Goal: Check status: Check status

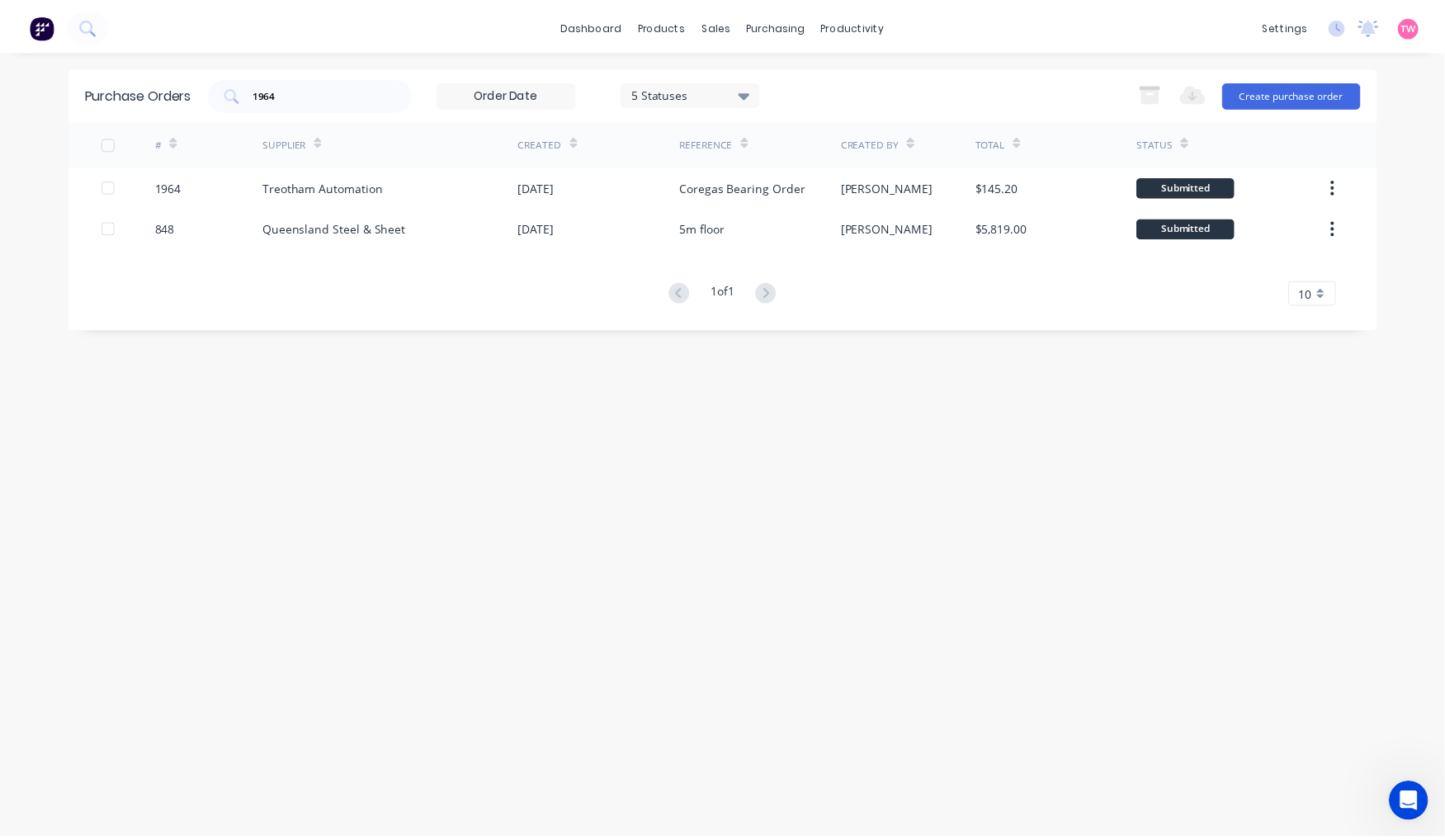
scroll to position [503, 0]
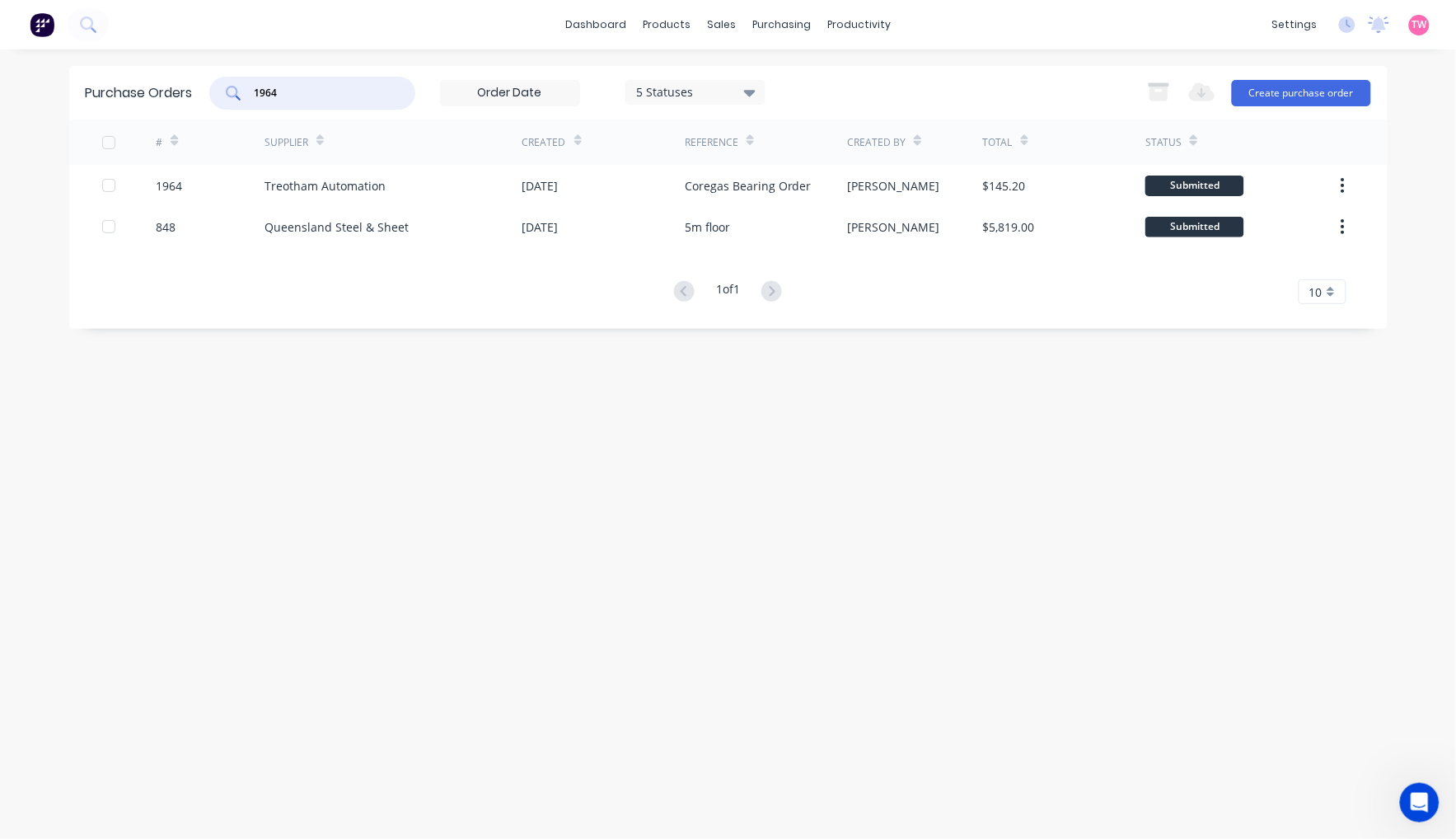
click at [230, 89] on div "1964" at bounding box center [312, 93] width 206 height 33
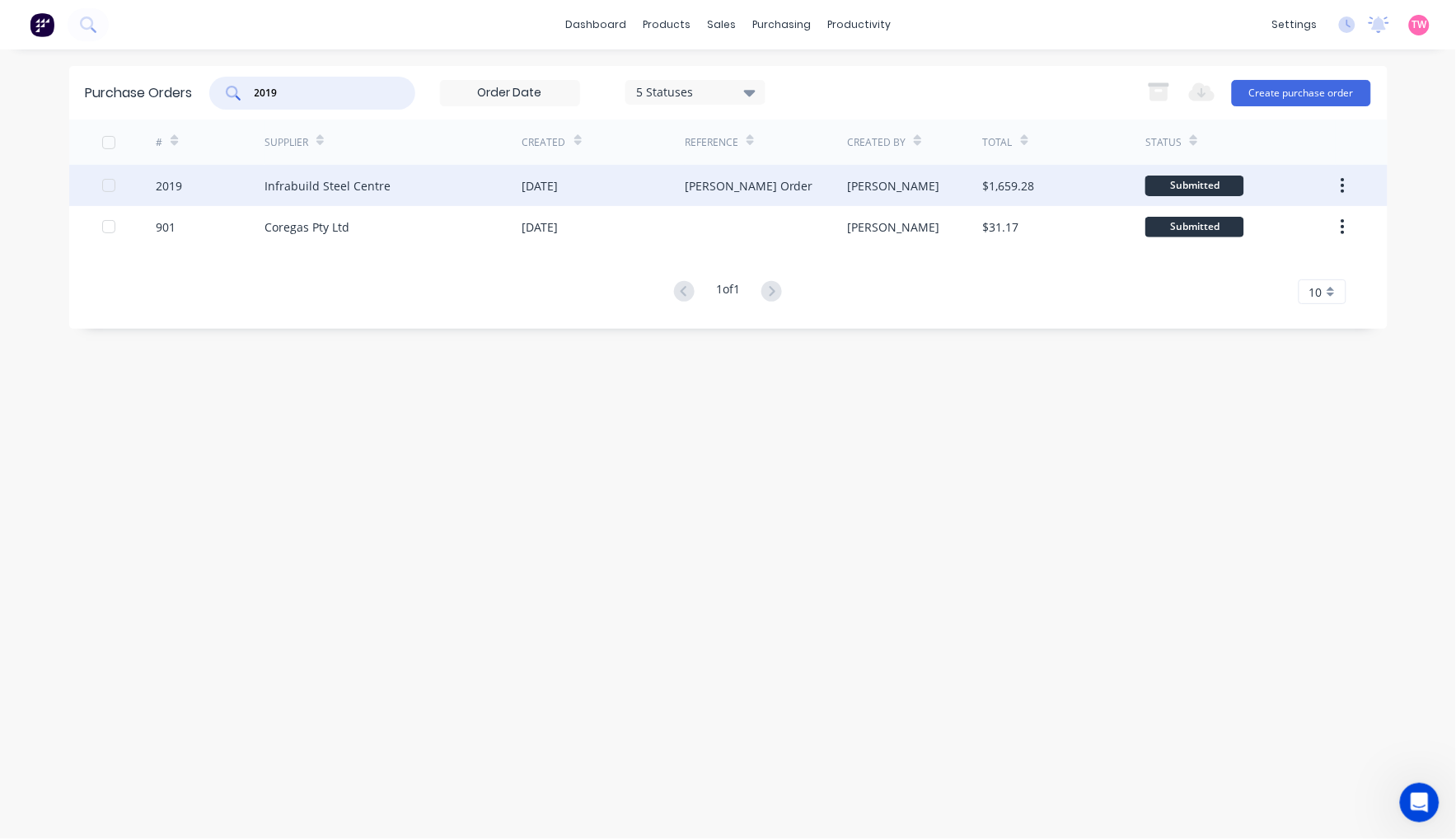
type input "2019"
click at [207, 182] on div "2019" at bounding box center [209, 185] width 109 height 41
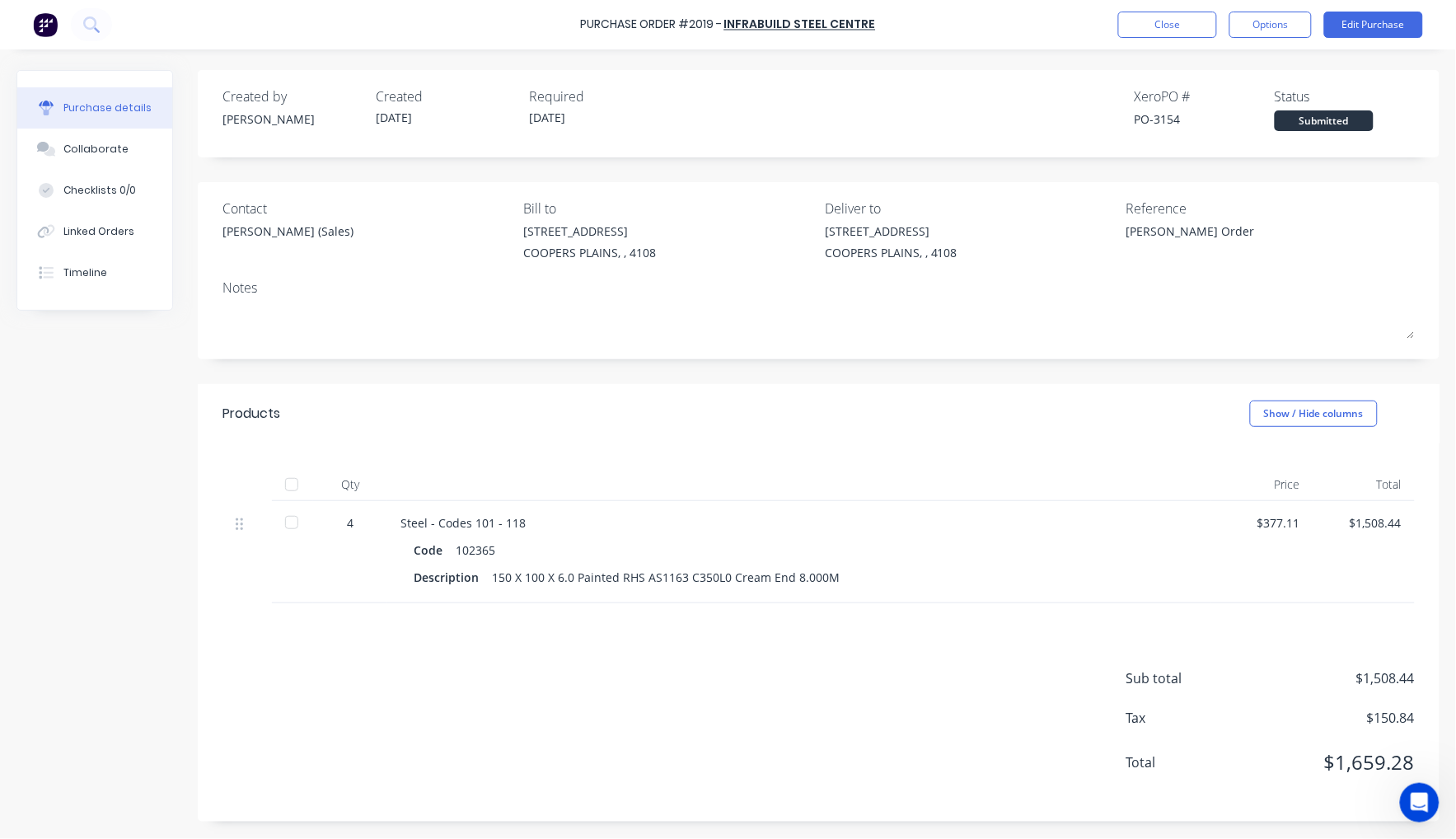
click at [1171, 118] on div "PO-3154" at bounding box center [1205, 119] width 140 height 17
copy div "3154"
click at [293, 484] on div at bounding box center [292, 485] width 33 height 33
type textarea "x"
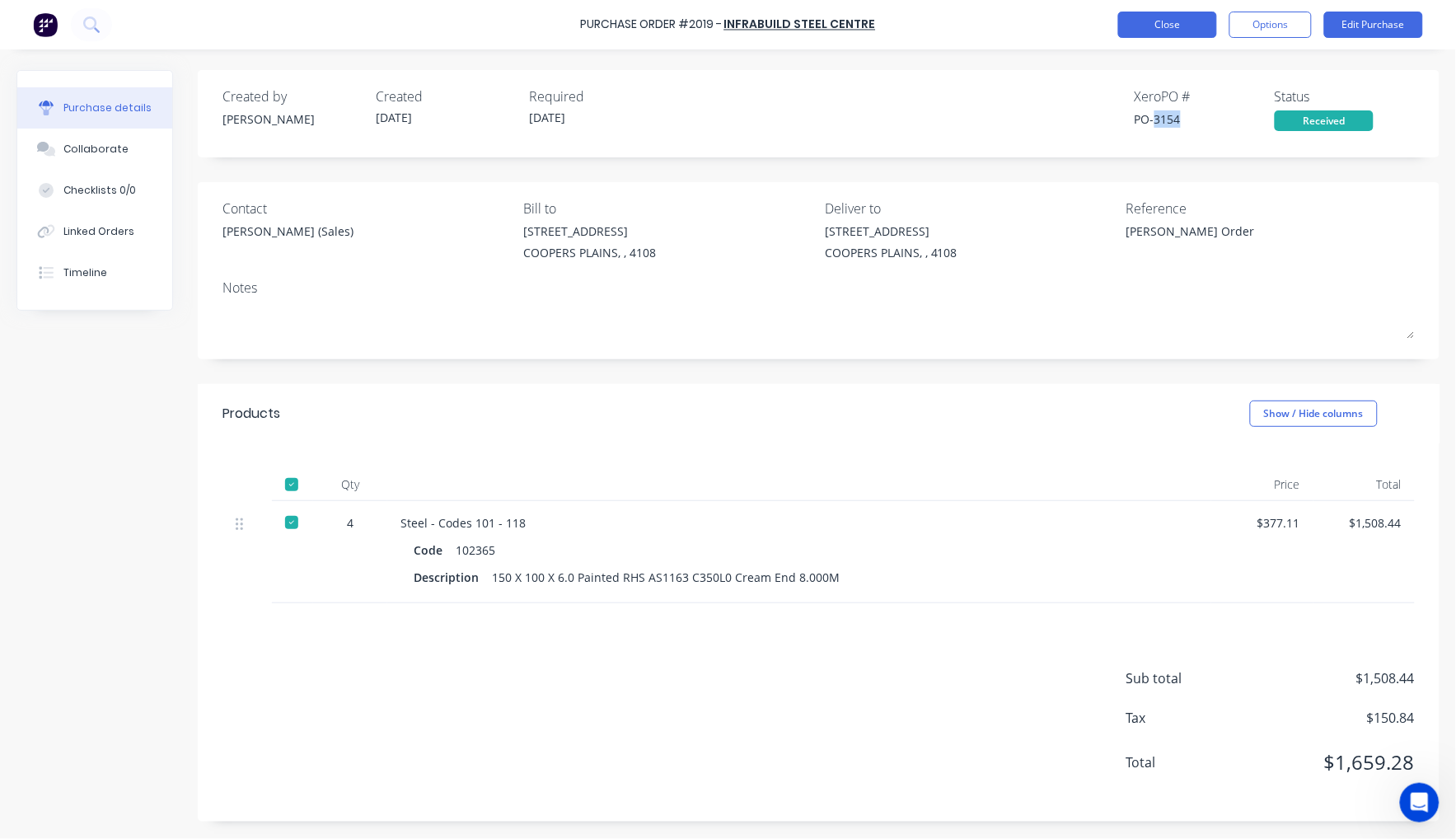
click at [1188, 30] on button "Close" at bounding box center [1168, 24] width 99 height 26
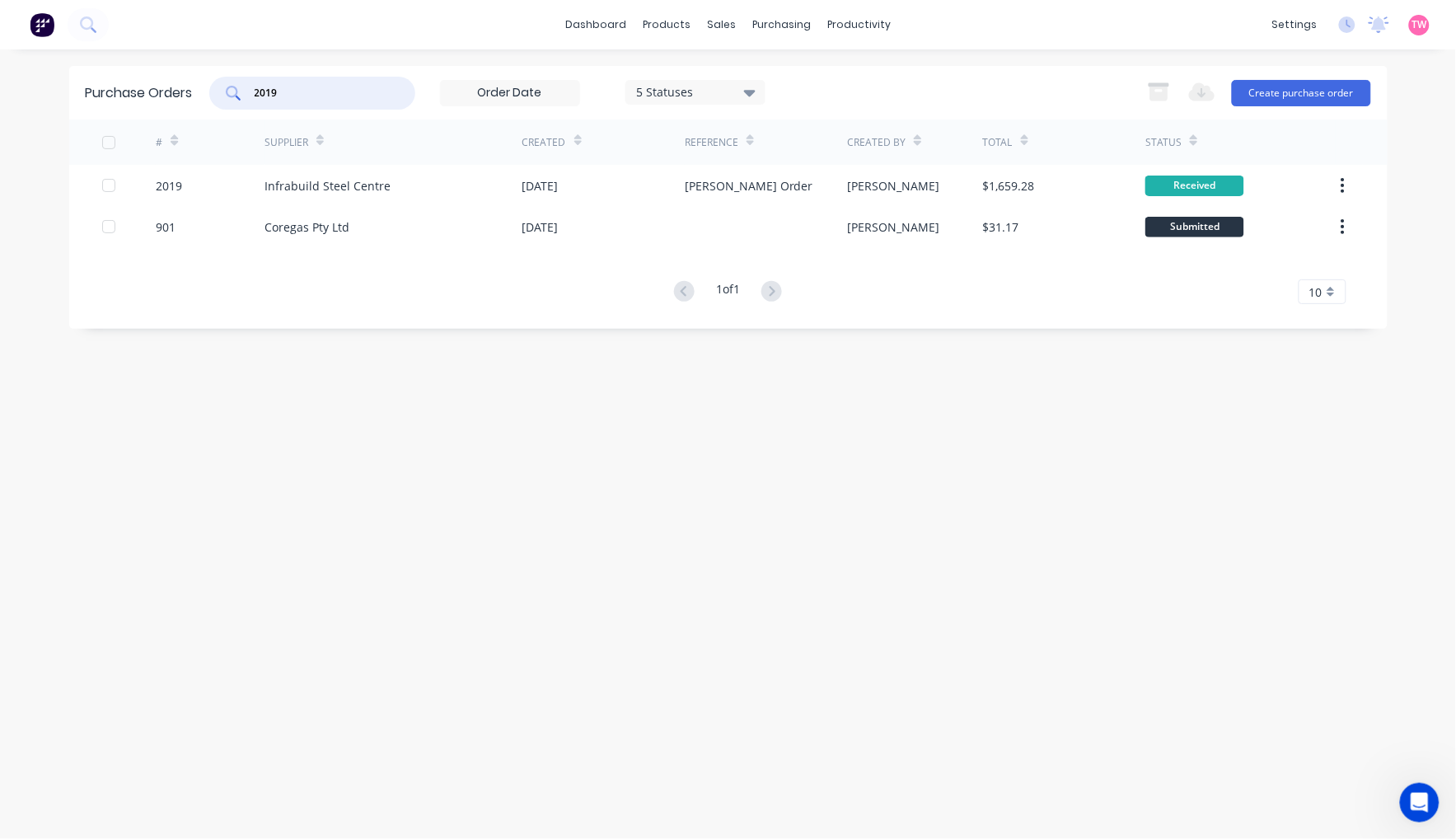
drag, startPoint x: 286, startPoint y: 90, endPoint x: 224, endPoint y: 81, distance: 62.6
click at [227, 84] on div "2019" at bounding box center [312, 93] width 206 height 33
paste input "8"
type input "2018"
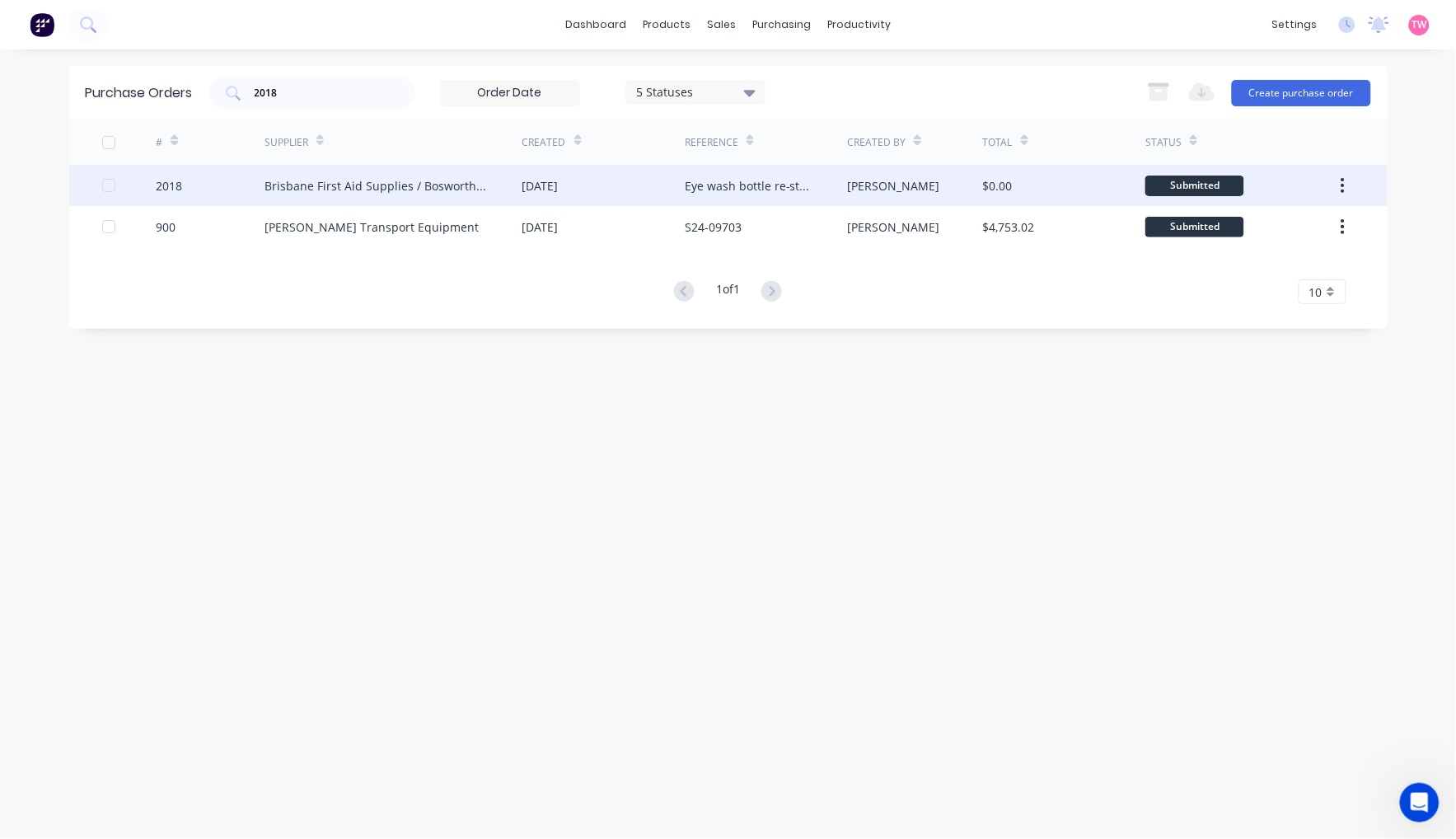
click at [216, 185] on div "2018" at bounding box center [209, 185] width 109 height 41
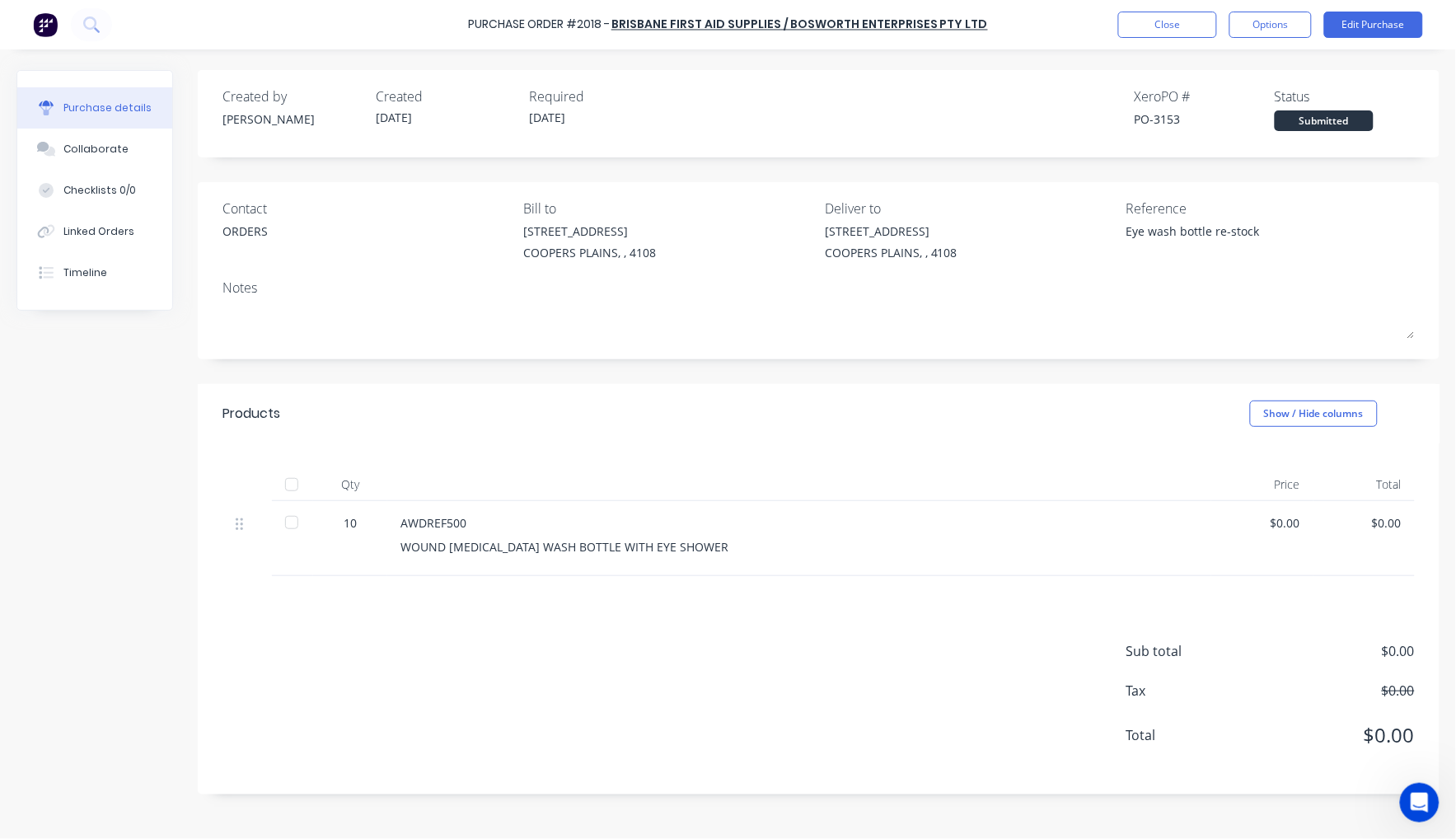
click at [290, 484] on div at bounding box center [292, 485] width 33 height 33
click at [1174, 113] on div "PO-3153" at bounding box center [1205, 119] width 140 height 17
copy div "3153"
click at [1212, 21] on button "Close" at bounding box center [1168, 24] width 99 height 26
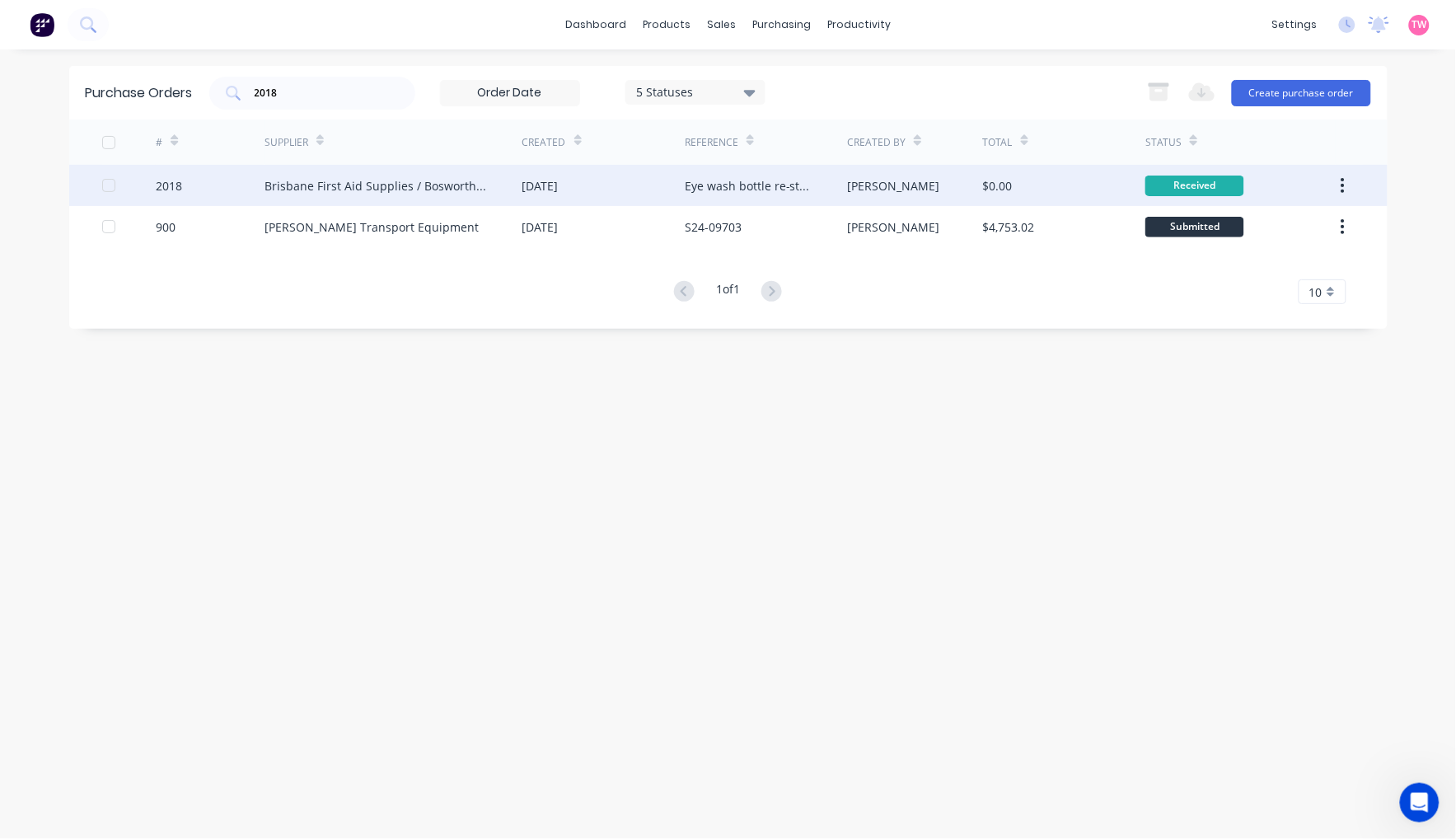
click at [239, 187] on div "2018" at bounding box center [209, 185] width 109 height 41
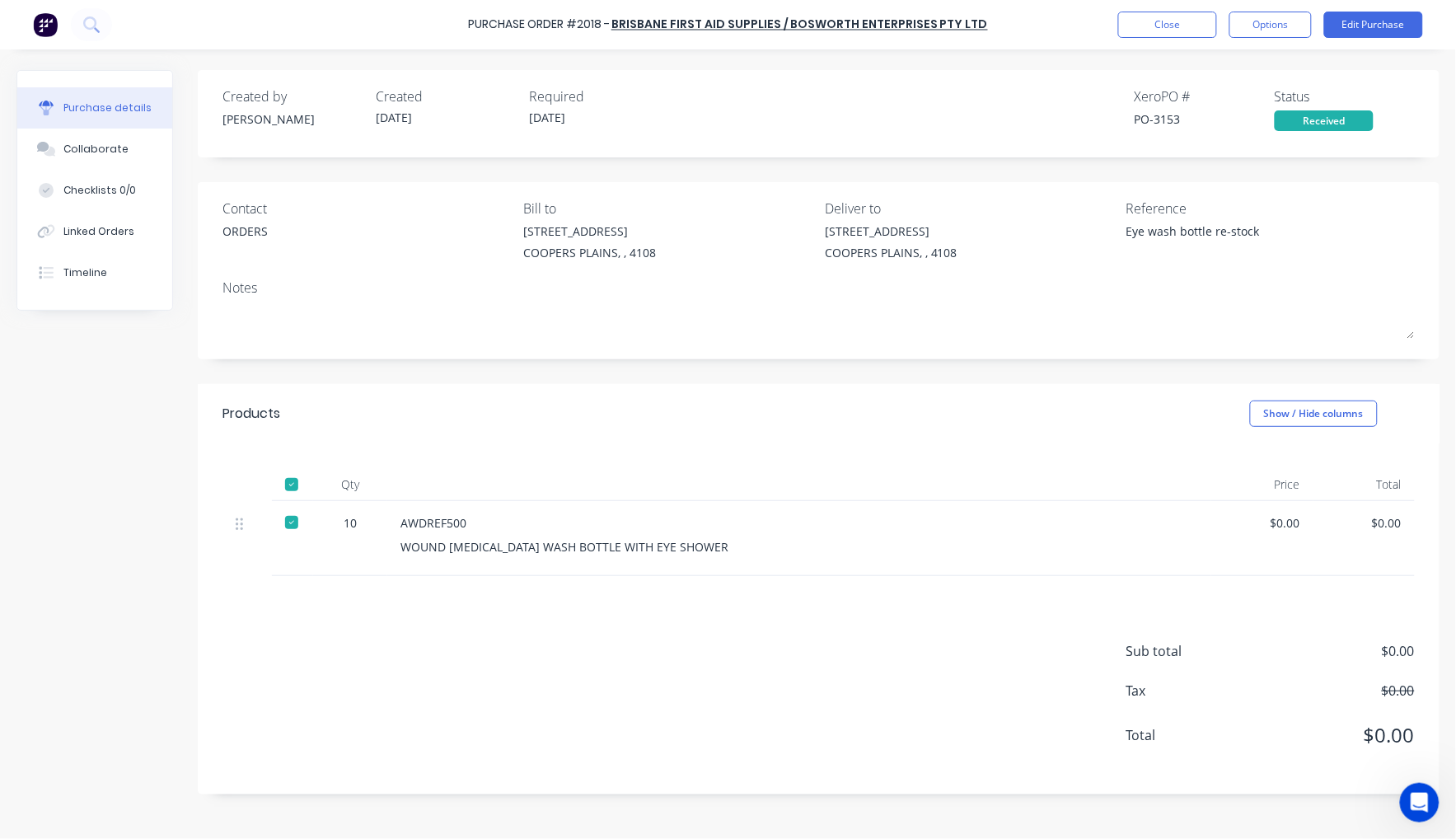
click at [472, 517] on div "AWDREF500" at bounding box center [800, 523] width 798 height 17
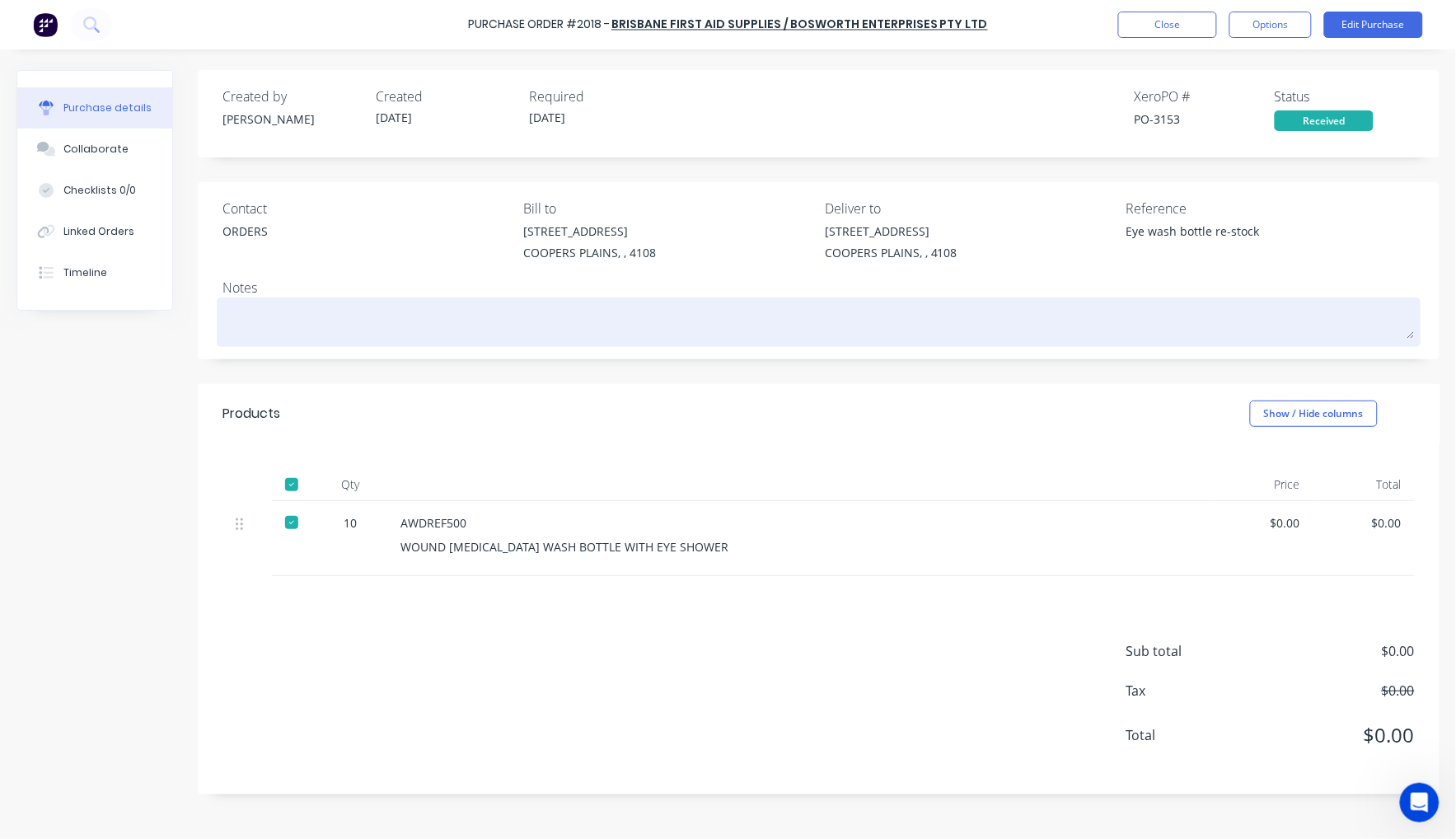
click at [283, 306] on textarea at bounding box center [819, 320] width 1193 height 37
paste textarea "E AW250"
type textarea "x"
type textarea "E AW250"
type textarea "x"
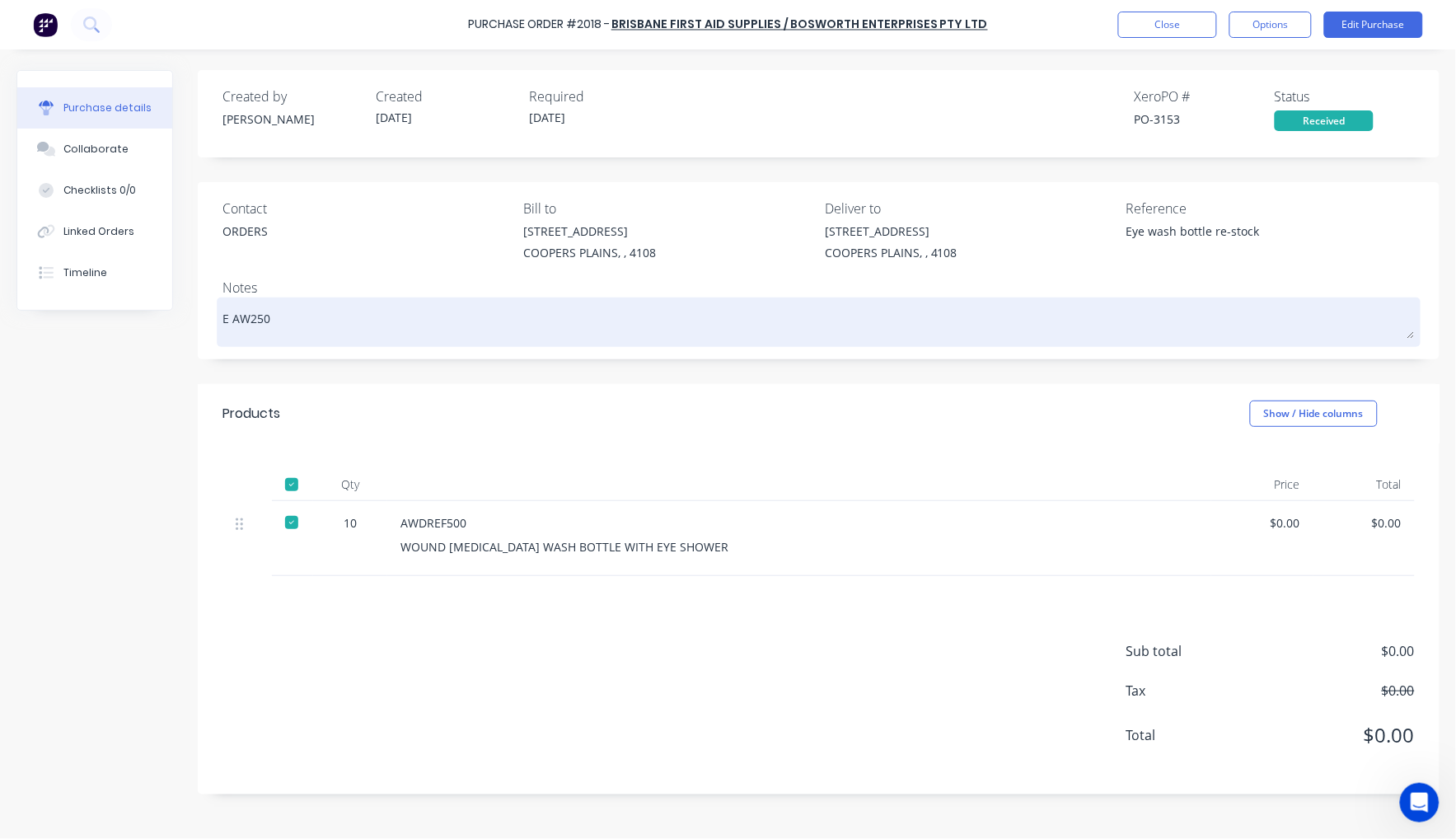
type textarea "E AW250"
type textarea "x"
type textarea "E AW250 -"
type textarea "x"
type textarea "E AW250 -"
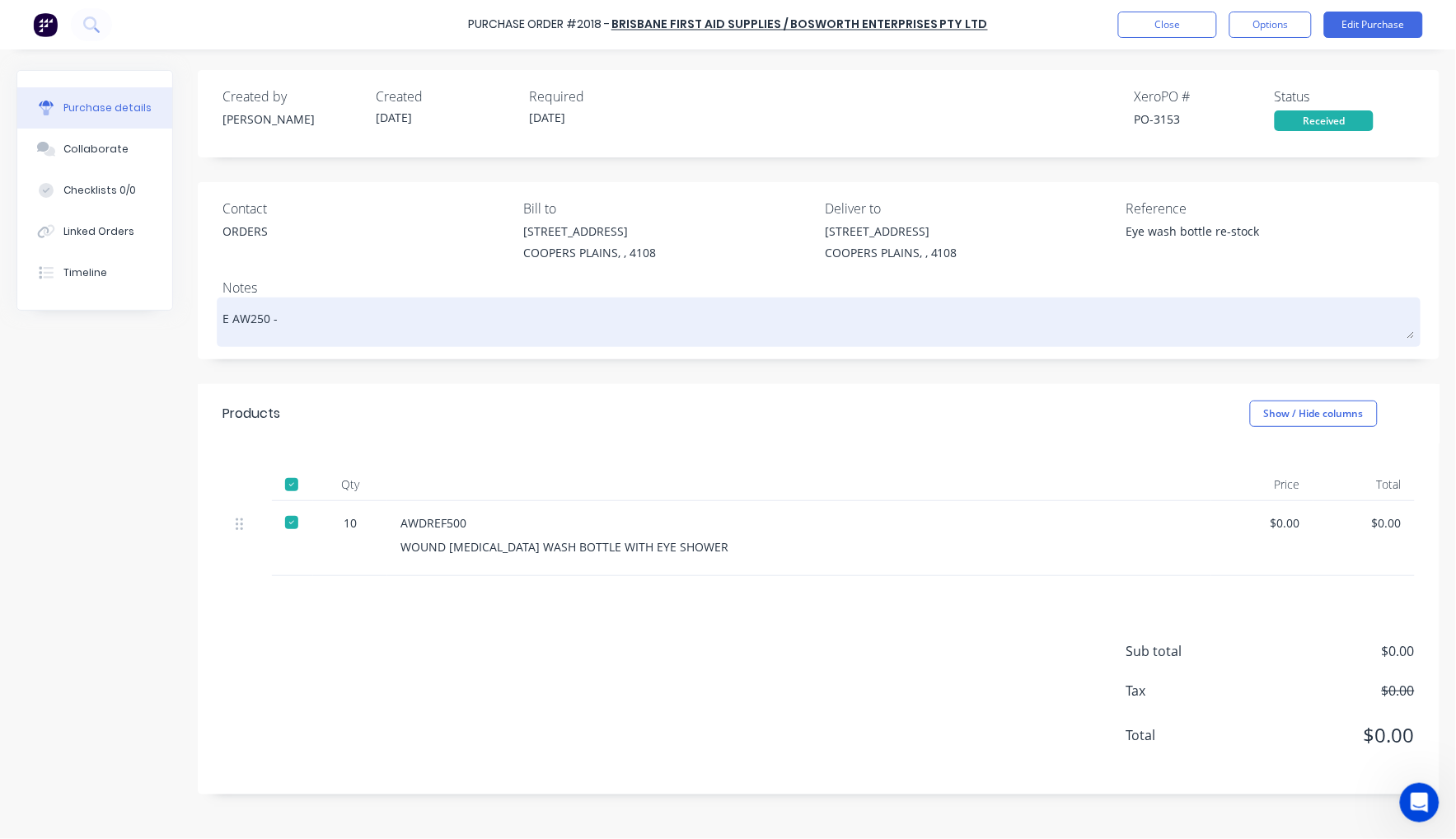
type textarea "x"
type textarea "E AW250 - C"
type textarea "x"
type textarea "E AW250 - Co"
type textarea "x"
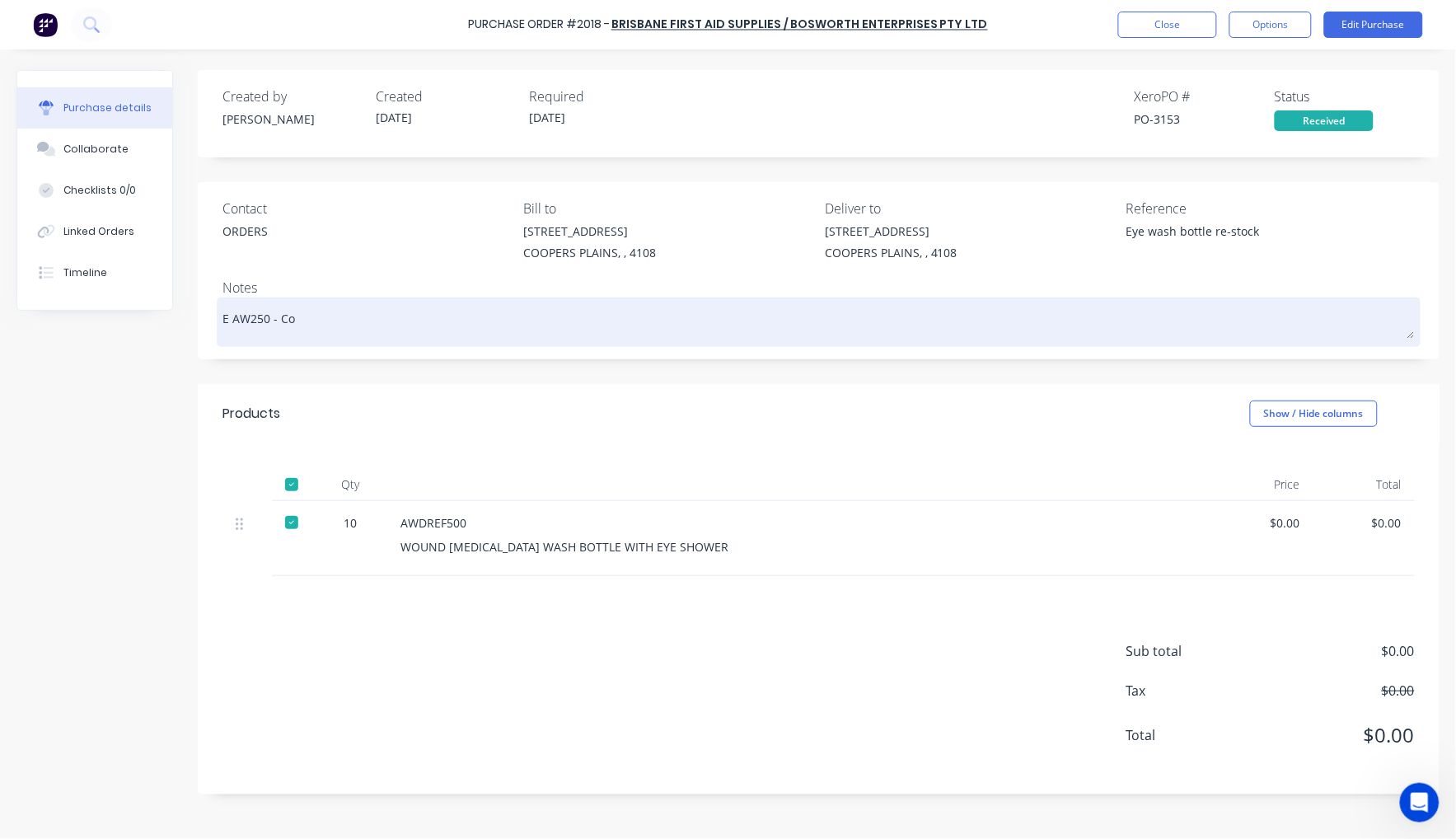
type textarea "E AW250 - Cor"
type textarea "x"
type textarea "E AW250 - Corr"
type textarea "x"
type textarea "E AW250 - Corre"
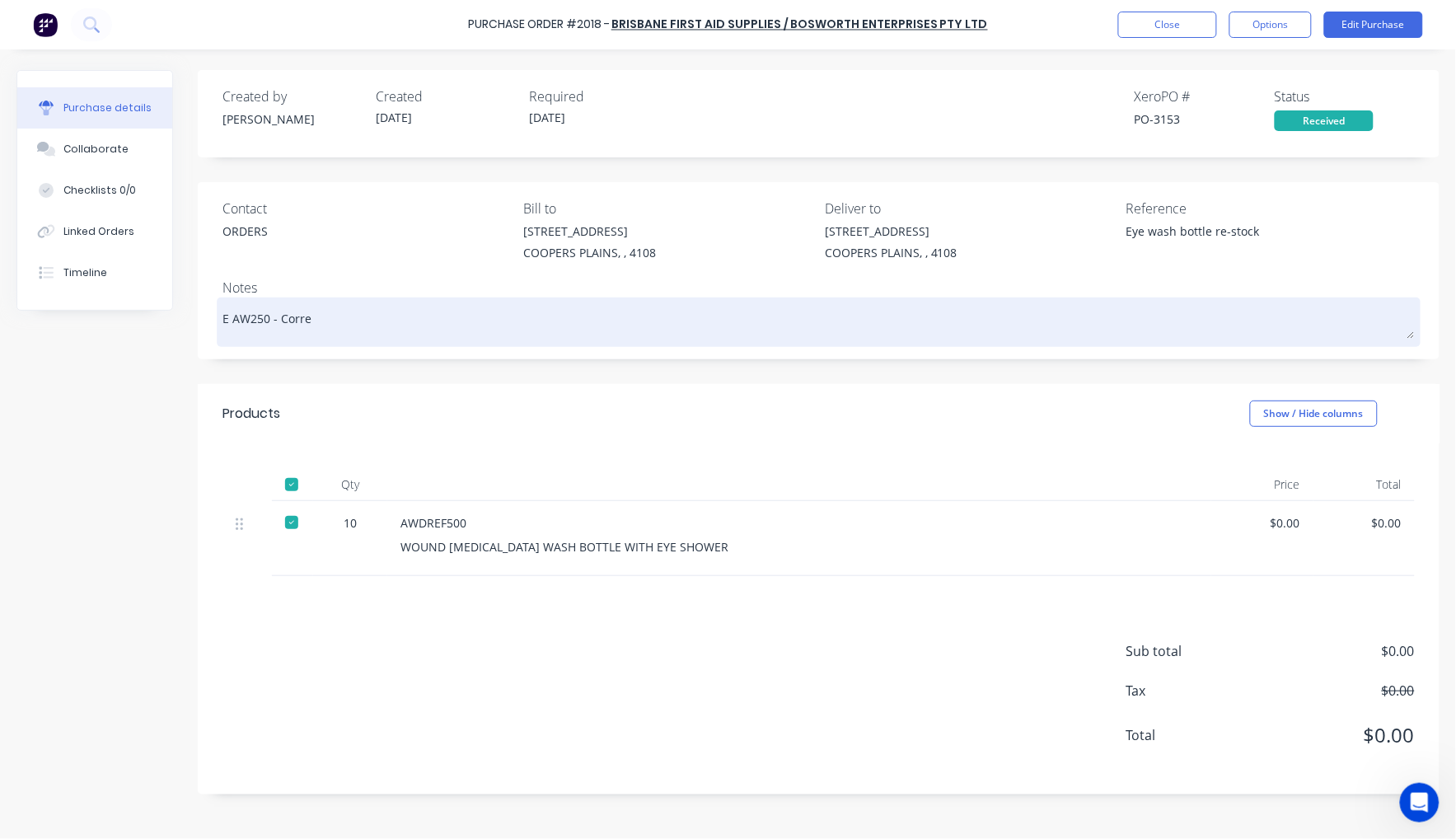
type textarea "x"
type textarea "E AW250 - Correc"
type textarea "x"
type textarea "E AW250 - Correct"
type textarea "x"
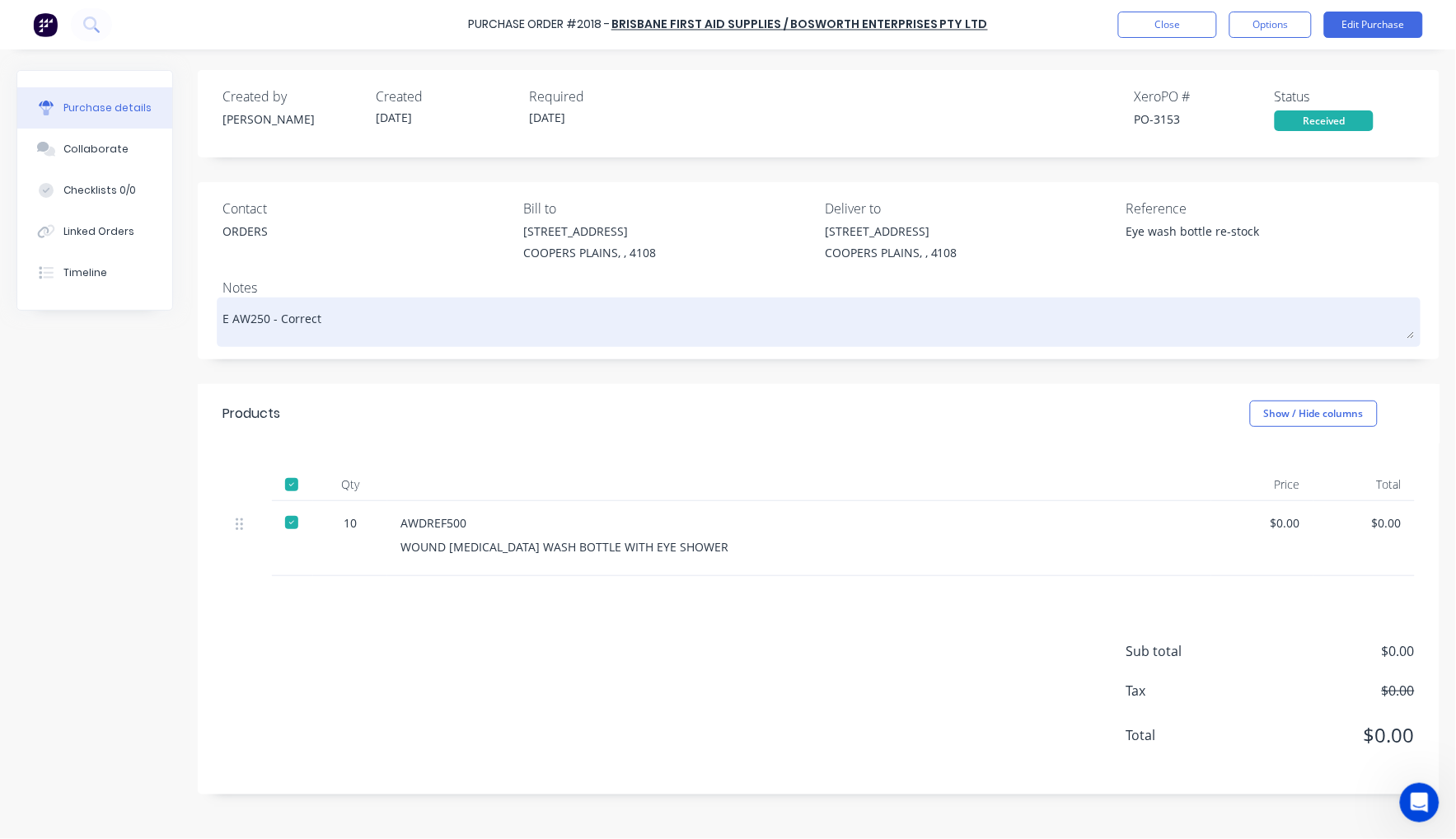
type textarea "E AW250 - Correct"
type textarea "x"
type textarea "E AW250 - Correct c"
type textarea "x"
type textarea "E AW250 - Correct co"
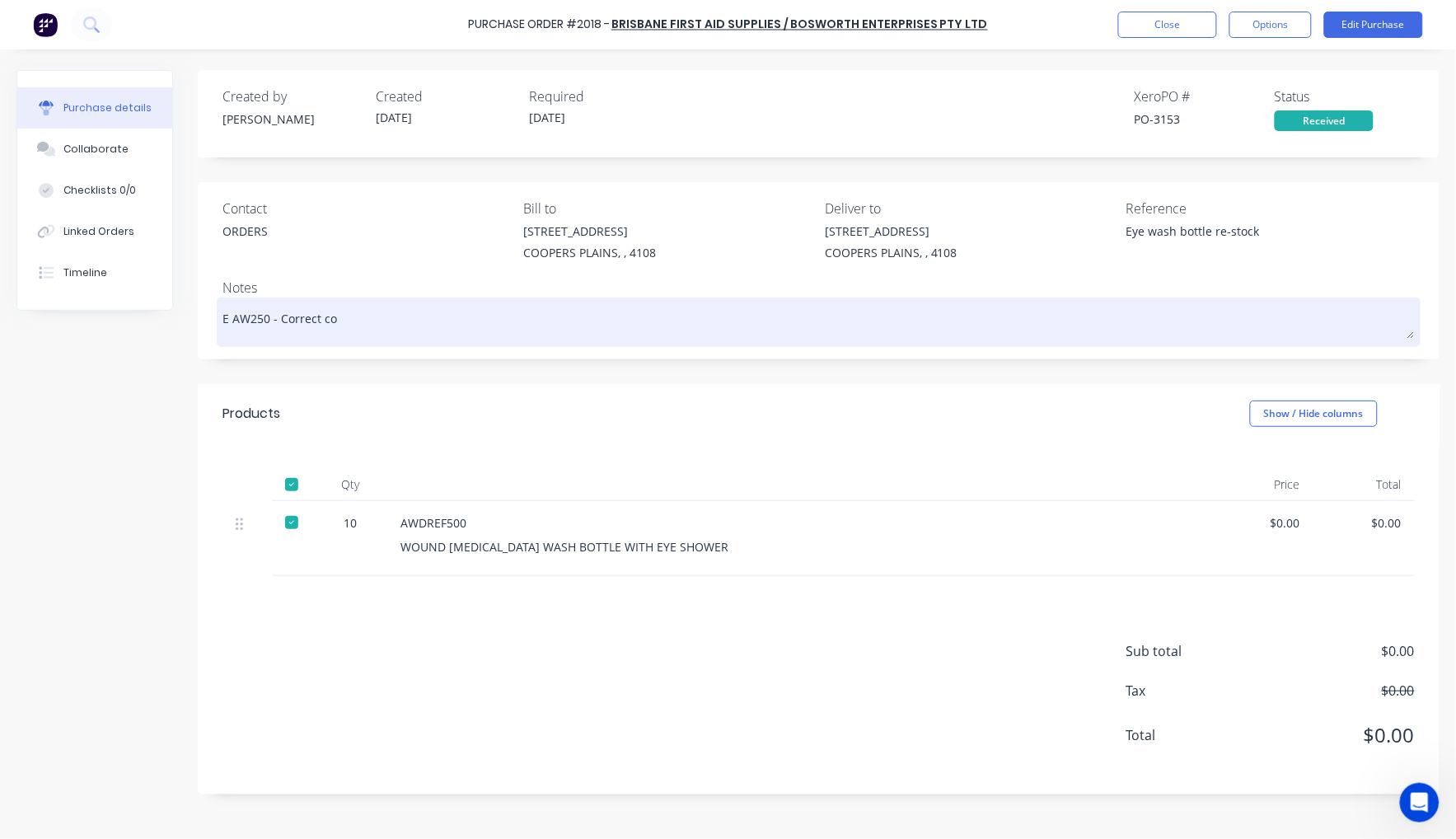
type textarea "x"
type textarea "E AW250 - Correct cod"
type textarea "x"
type textarea "E AW250 - Correct code"
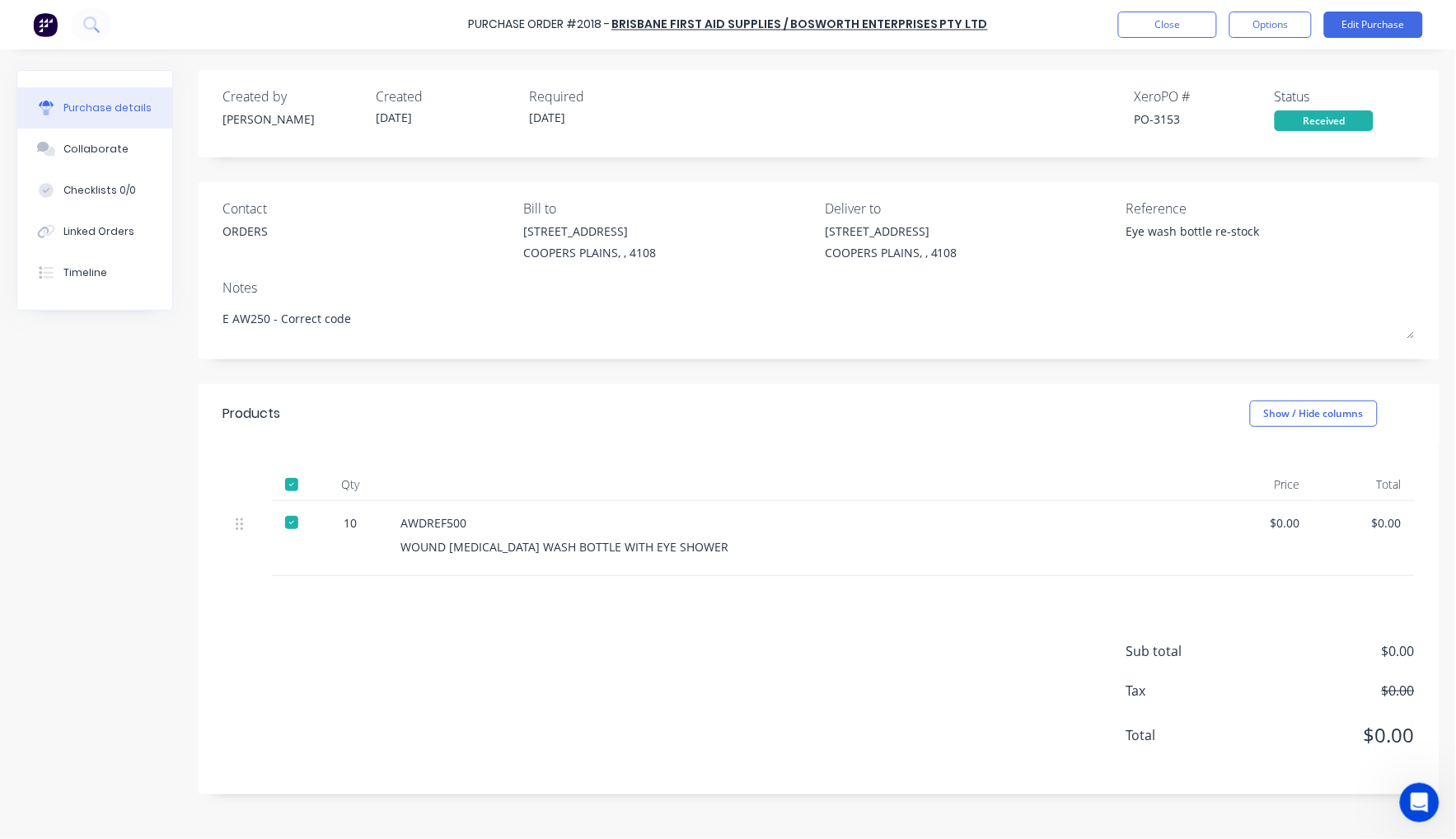
drag, startPoint x: 373, startPoint y: 317, endPoint x: 87, endPoint y: 320, distance: 286.0
click at [87, 320] on div "Created by [PERSON_NAME] Created [DATE] Required [DATE] Xero PO # PO-3153 Statu…" at bounding box center [728, 440] width 1424 height 740
type textarea "x"
click at [1186, 23] on button "Close" at bounding box center [1168, 24] width 99 height 26
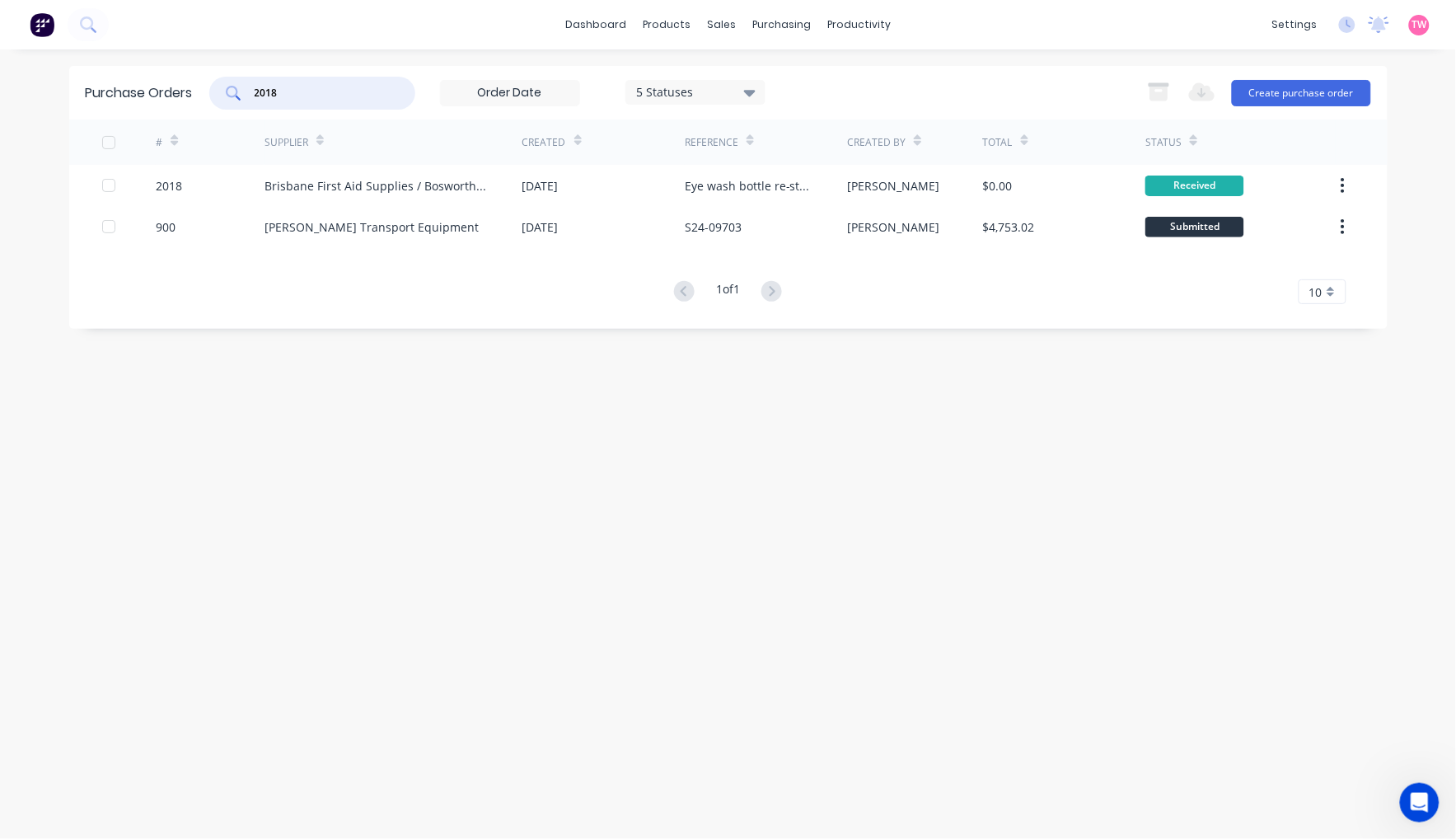
drag, startPoint x: 327, startPoint y: 88, endPoint x: 232, endPoint y: 85, distance: 95.0
click at [232, 85] on div "2018" at bounding box center [312, 93] width 206 height 33
paste input "1984"
type input "1984"
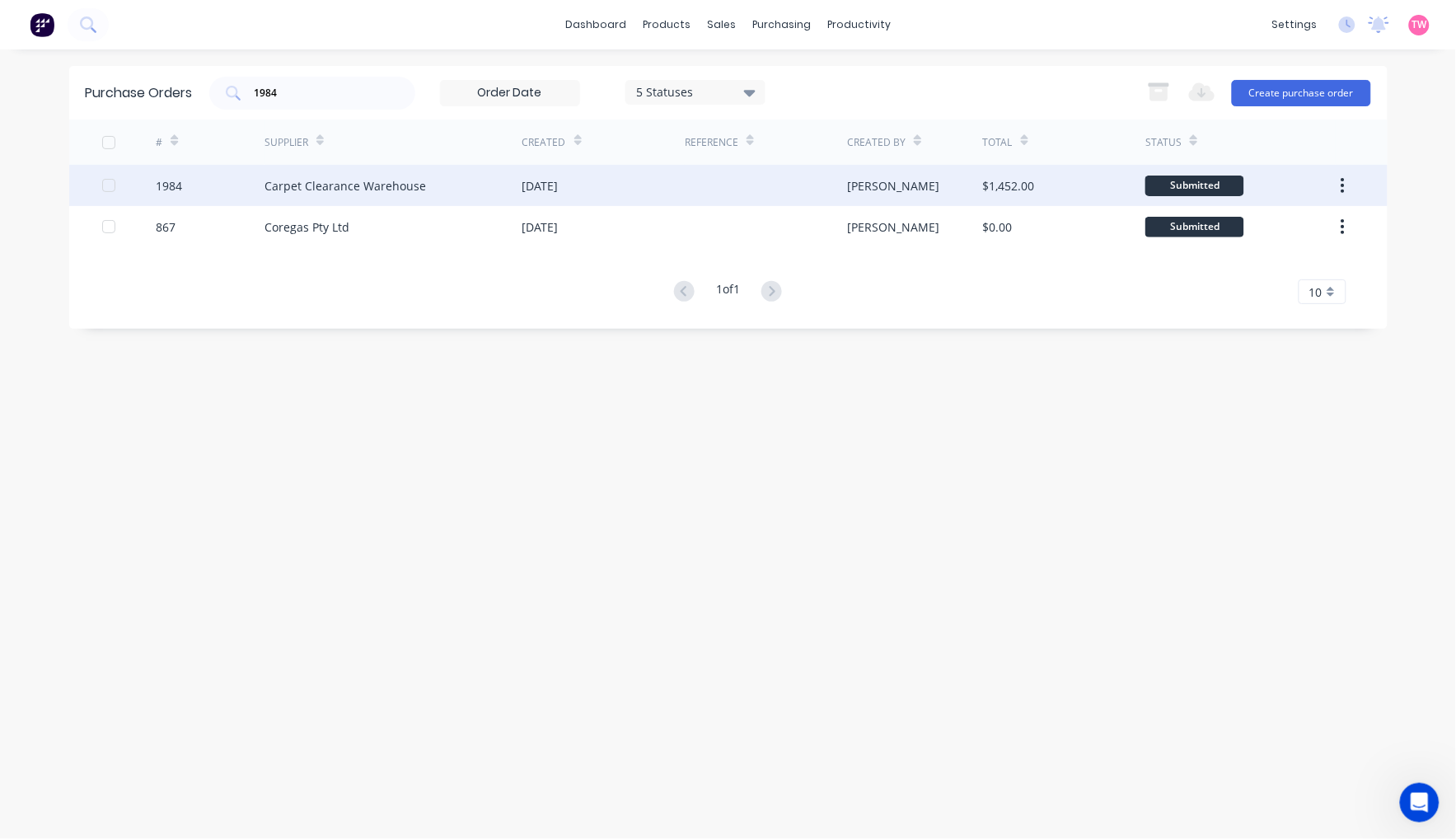
click at [203, 174] on div "1984" at bounding box center [209, 185] width 109 height 41
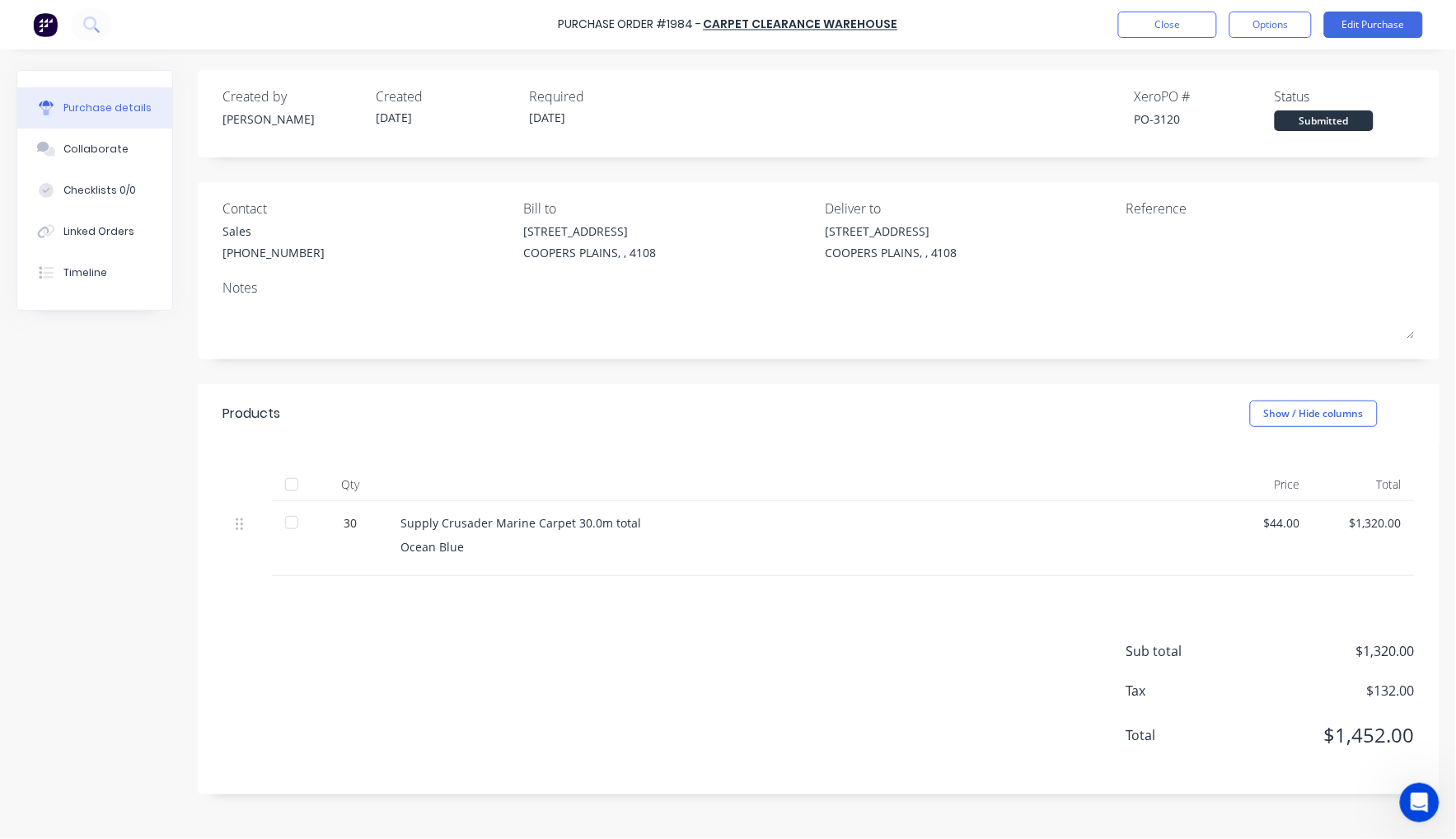
click at [289, 489] on div at bounding box center [292, 485] width 33 height 33
click at [1167, 117] on div "PO-3120" at bounding box center [1205, 119] width 140 height 17
copy div "3120"
click at [1188, 15] on button "Close" at bounding box center [1168, 24] width 99 height 26
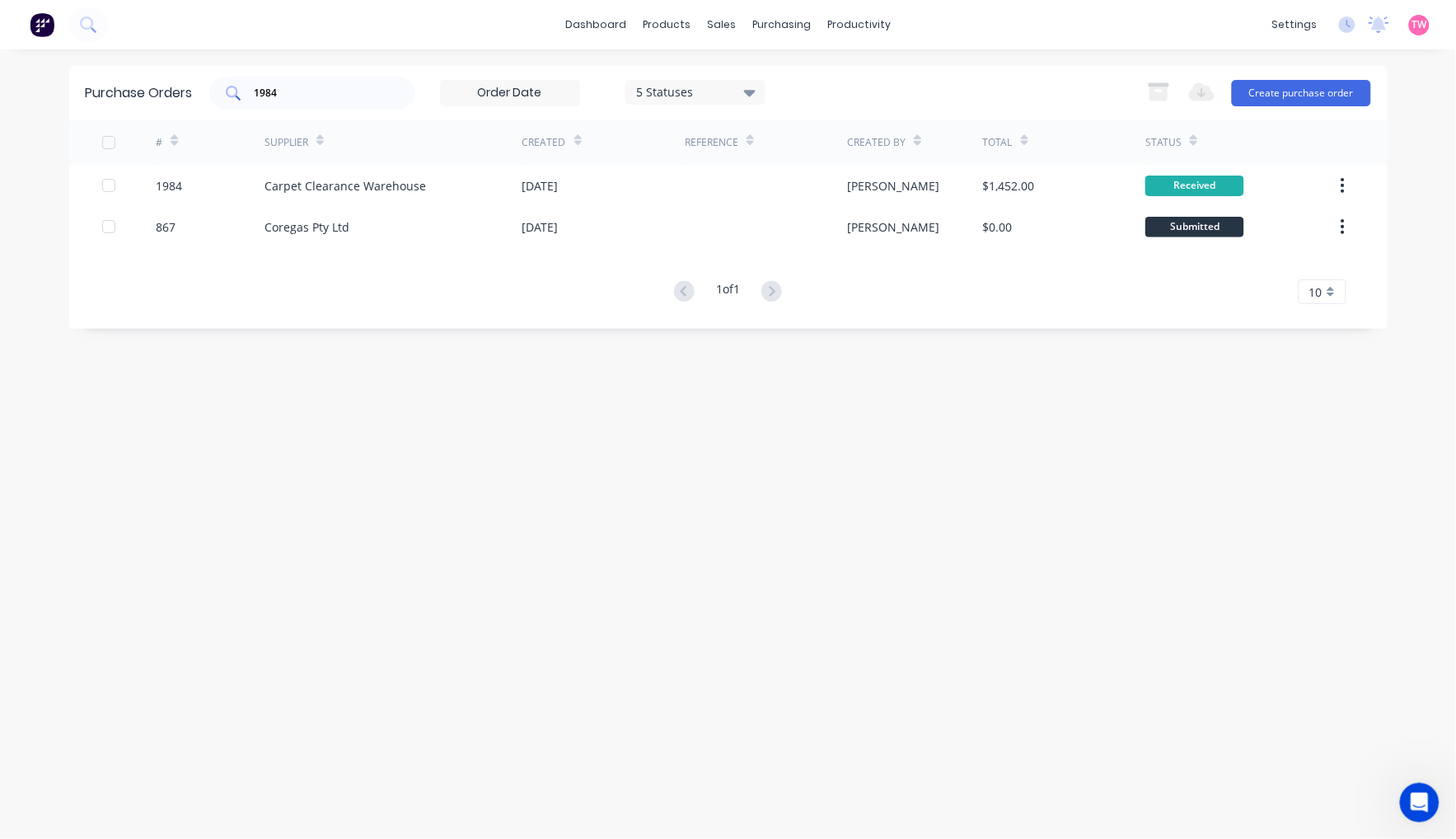
click at [296, 85] on input "1984" at bounding box center [321, 93] width 136 height 17
click at [762, 77] on div "Sales Orders" at bounding box center [783, 78] width 68 height 15
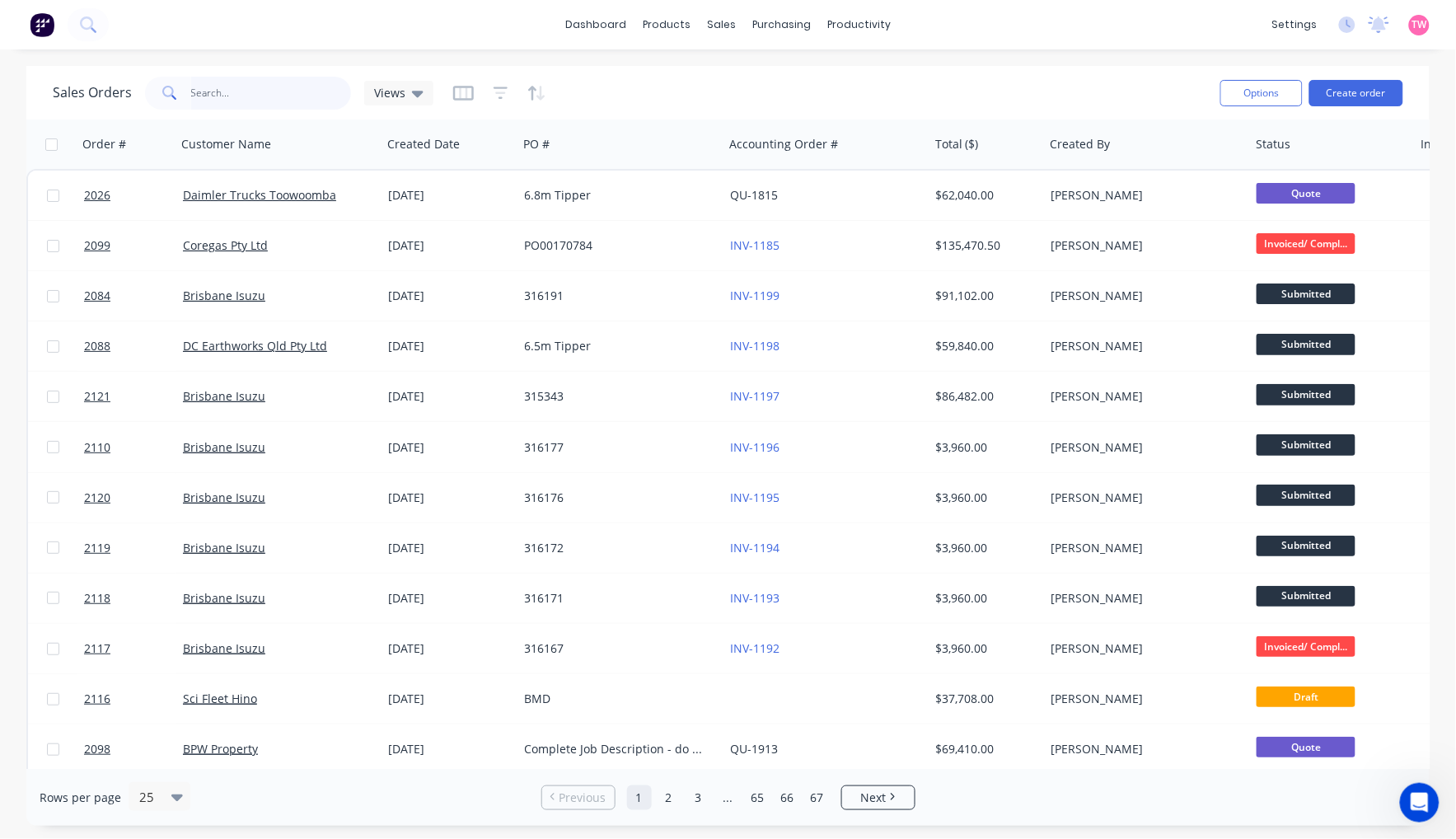
click at [225, 86] on input "text" at bounding box center [271, 93] width 161 height 33
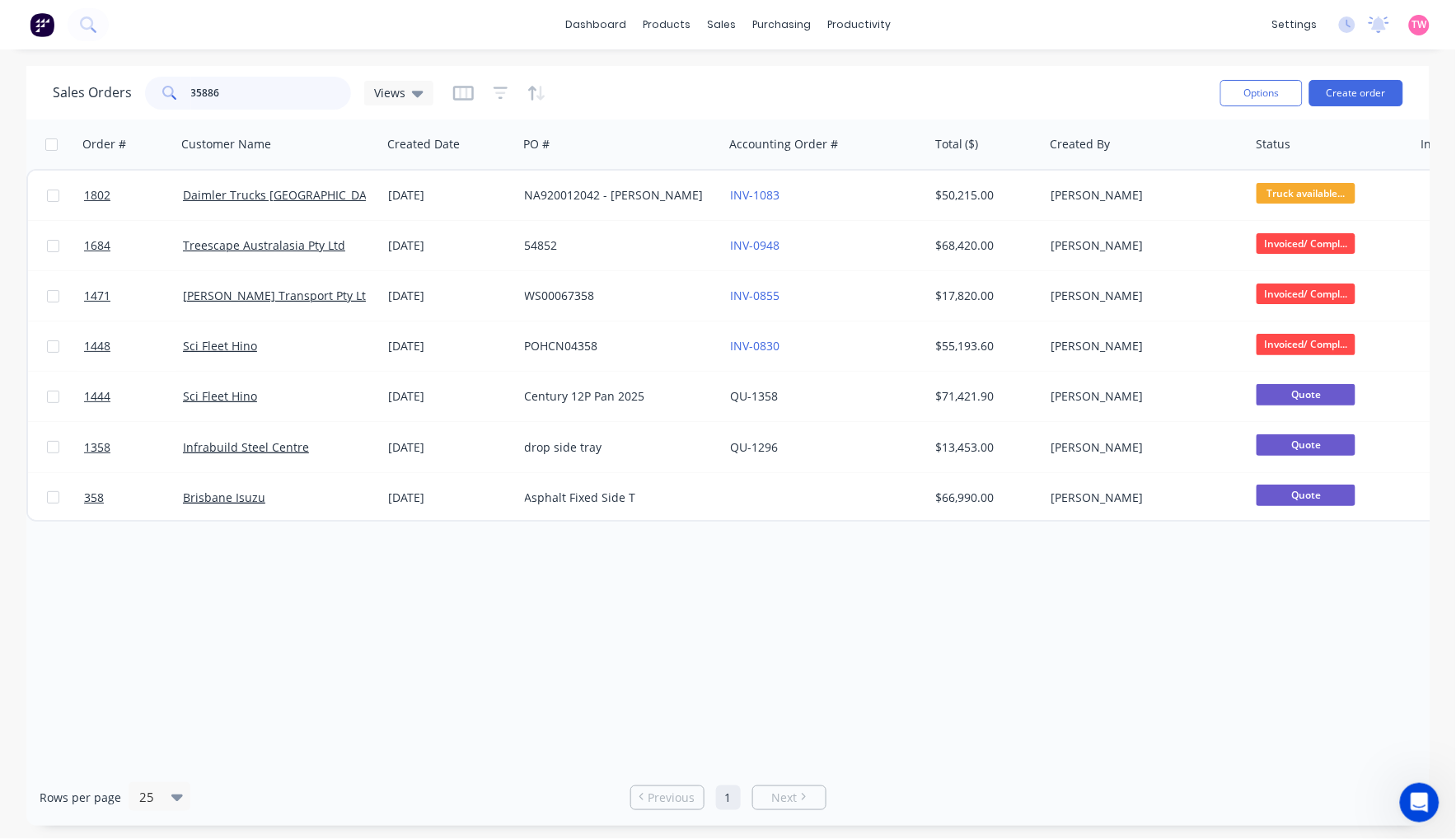
type input "358867"
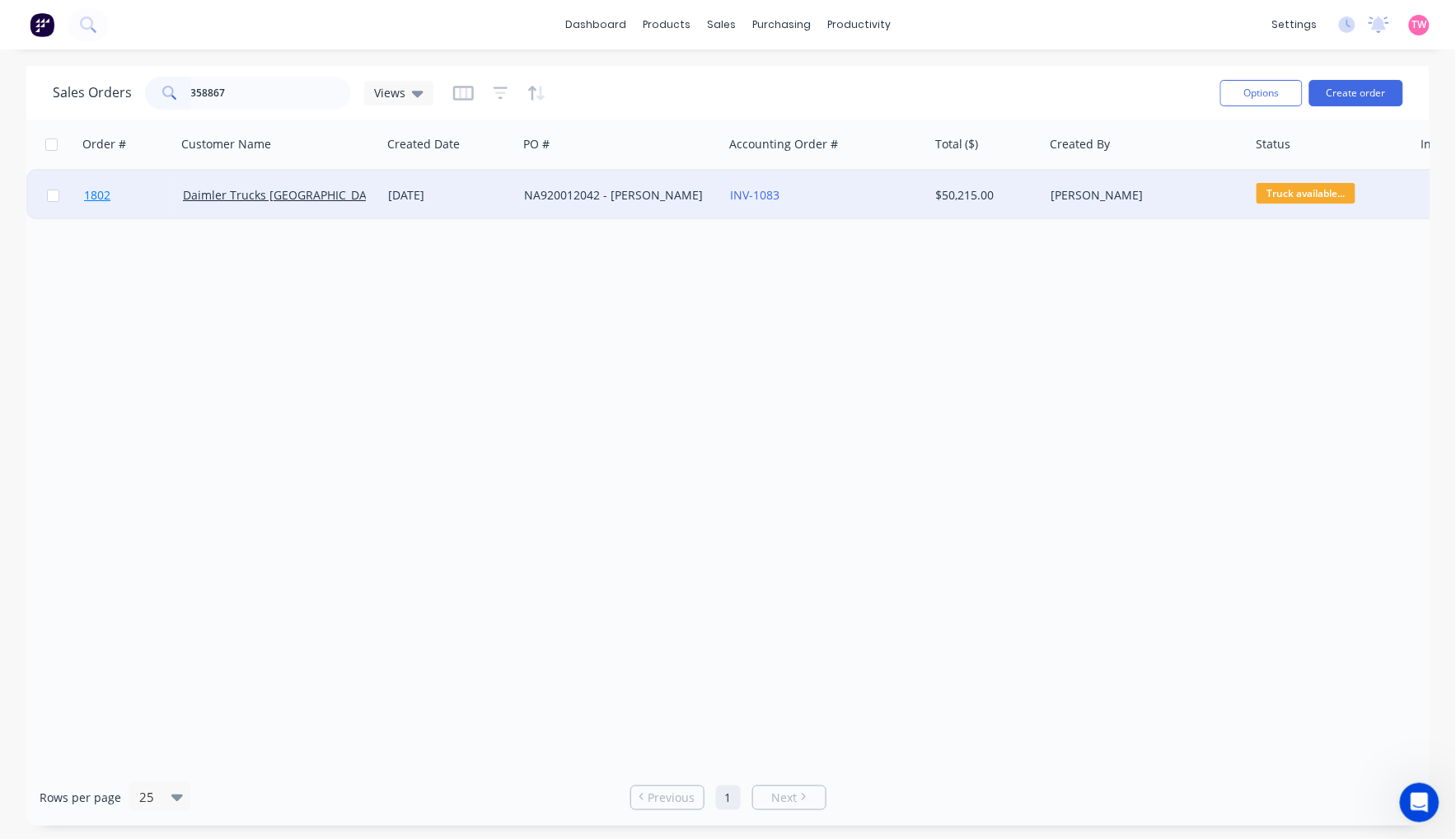
click at [143, 200] on link "1802" at bounding box center [134, 195] width 99 height 50
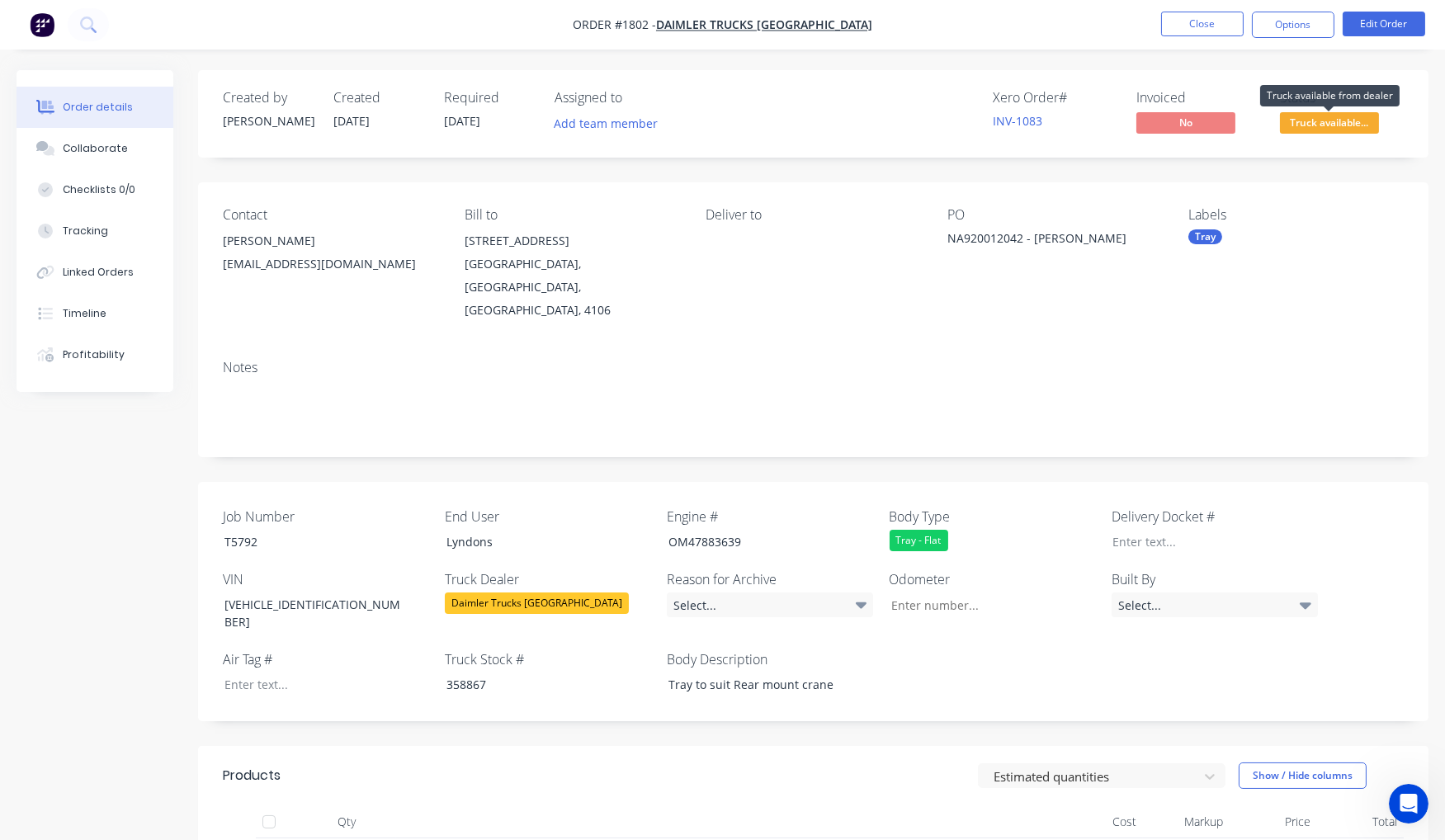
click at [1321, 128] on span "Truck available..." at bounding box center [1330, 123] width 99 height 21
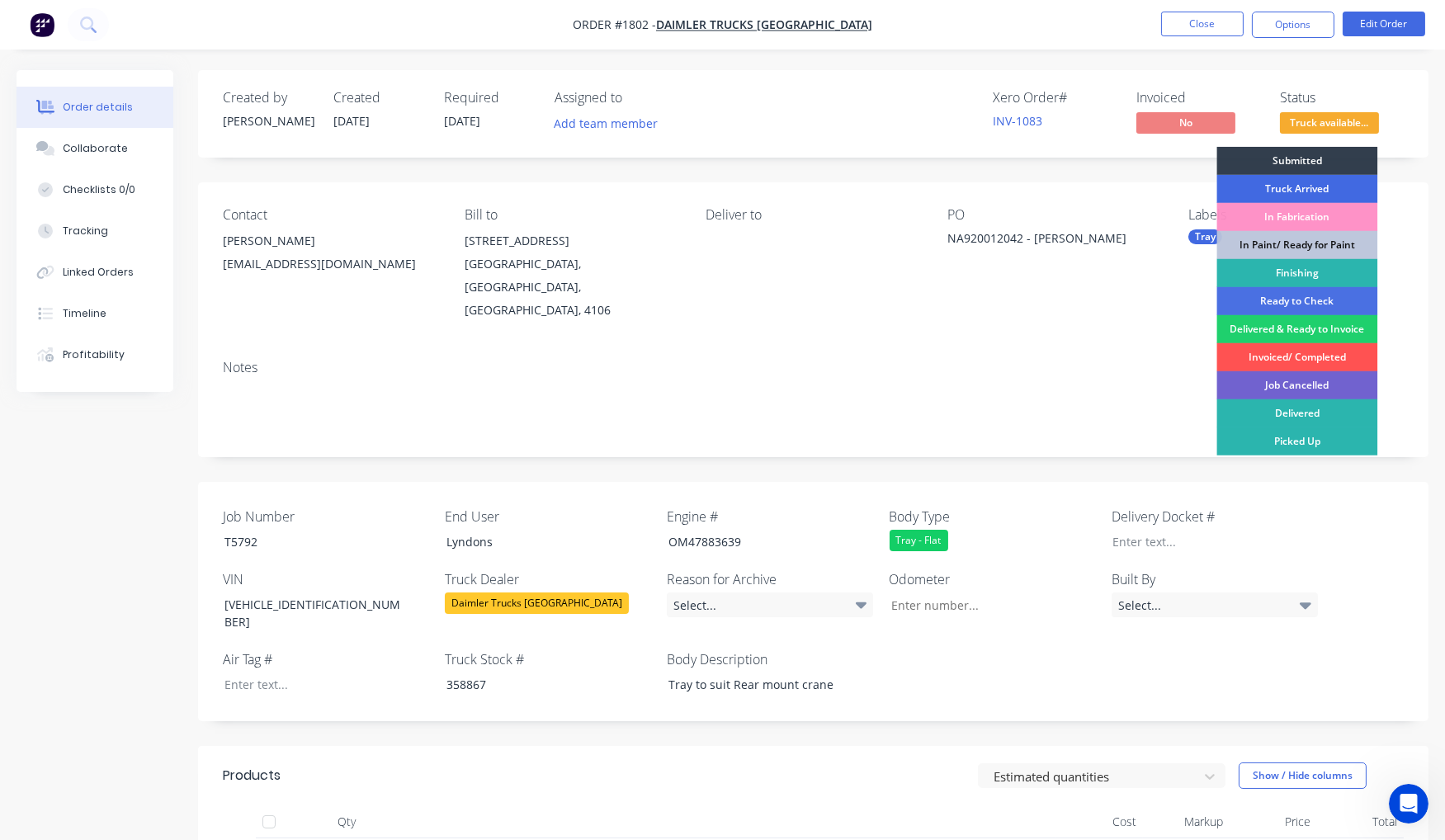
click at [1321, 185] on div "Truck Arrived" at bounding box center [1297, 189] width 161 height 28
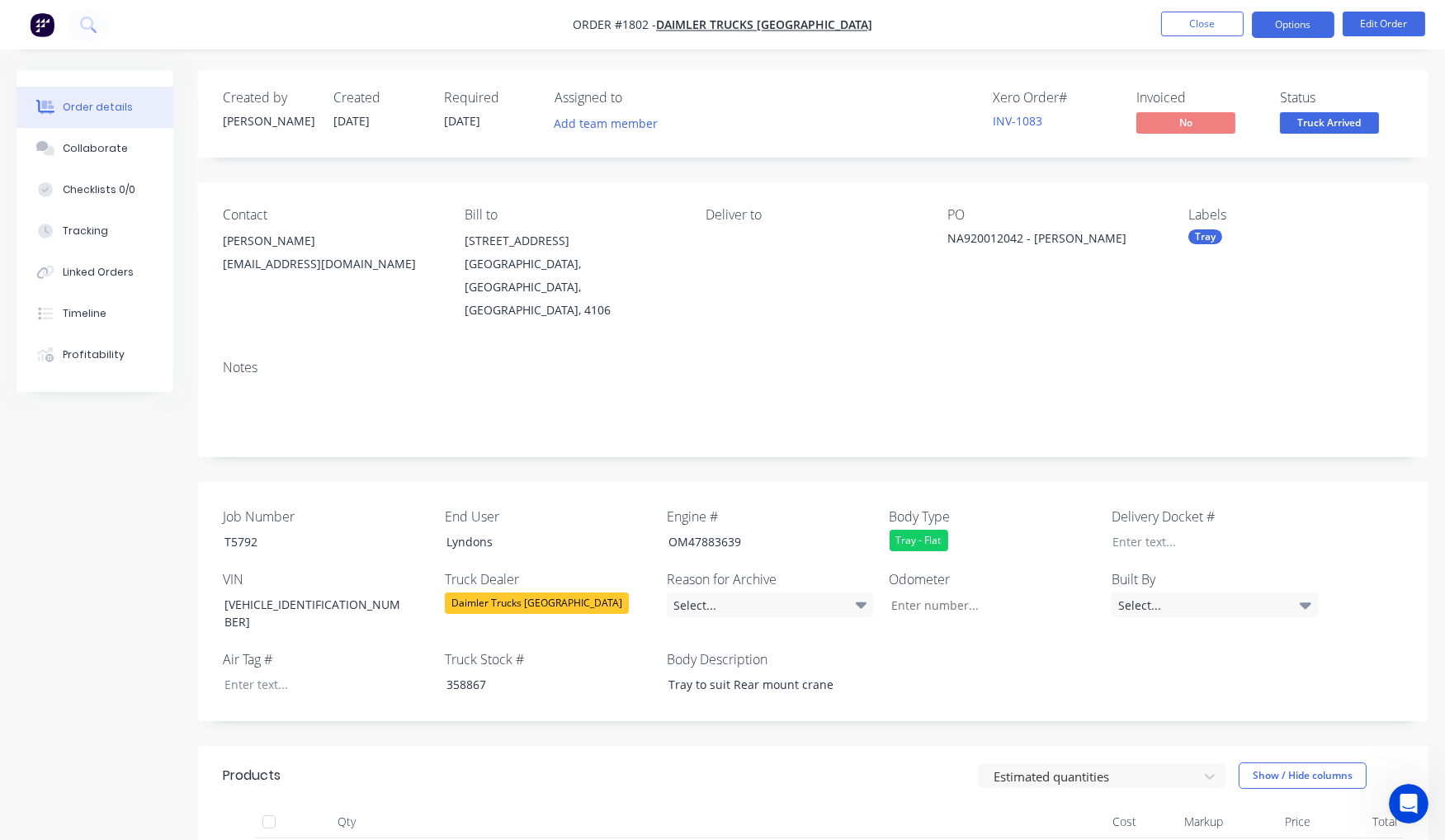
click at [1302, 33] on button "Options" at bounding box center [1293, 24] width 83 height 26
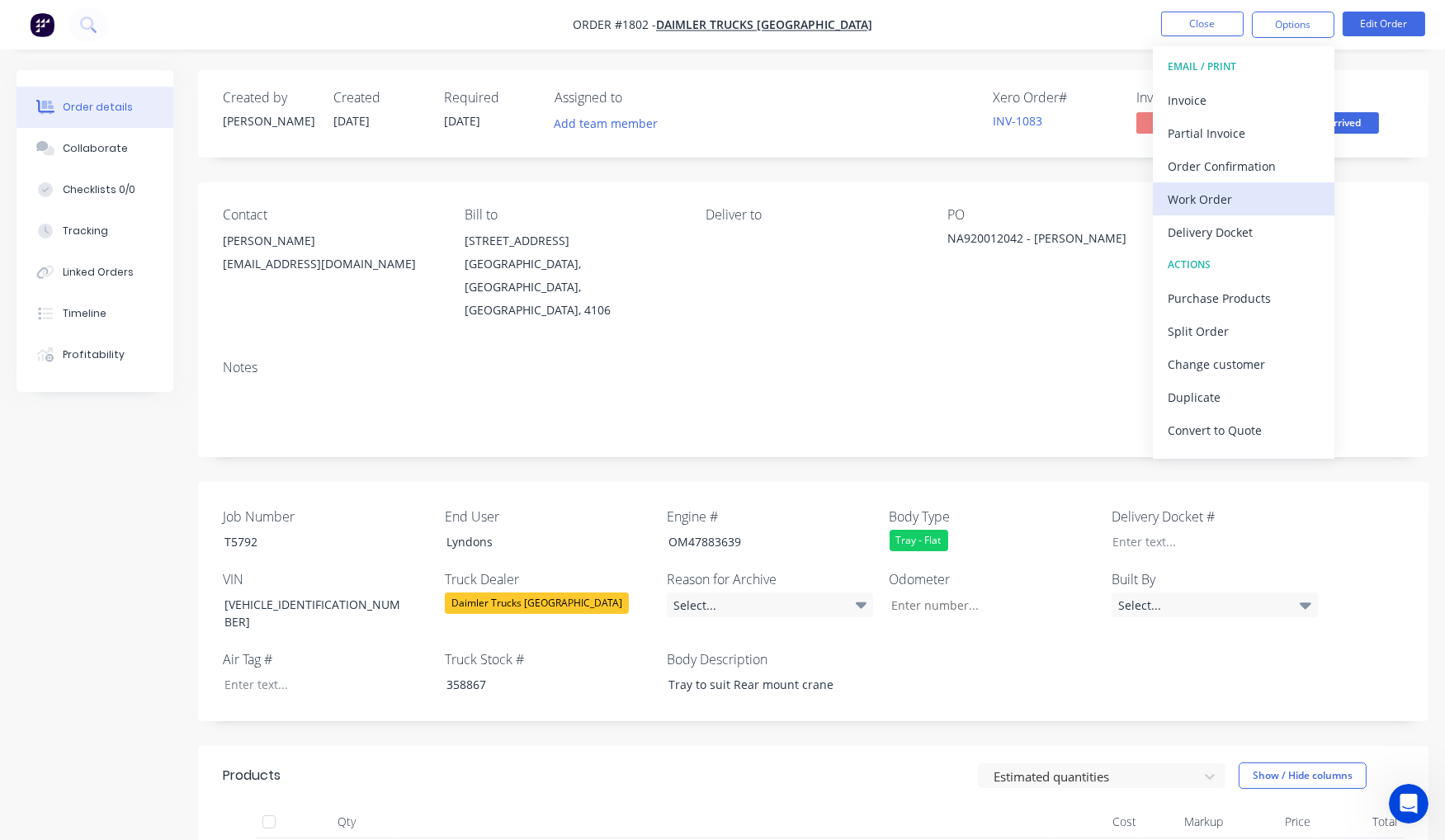
click at [1200, 193] on div "Work Order" at bounding box center [1244, 198] width 151 height 24
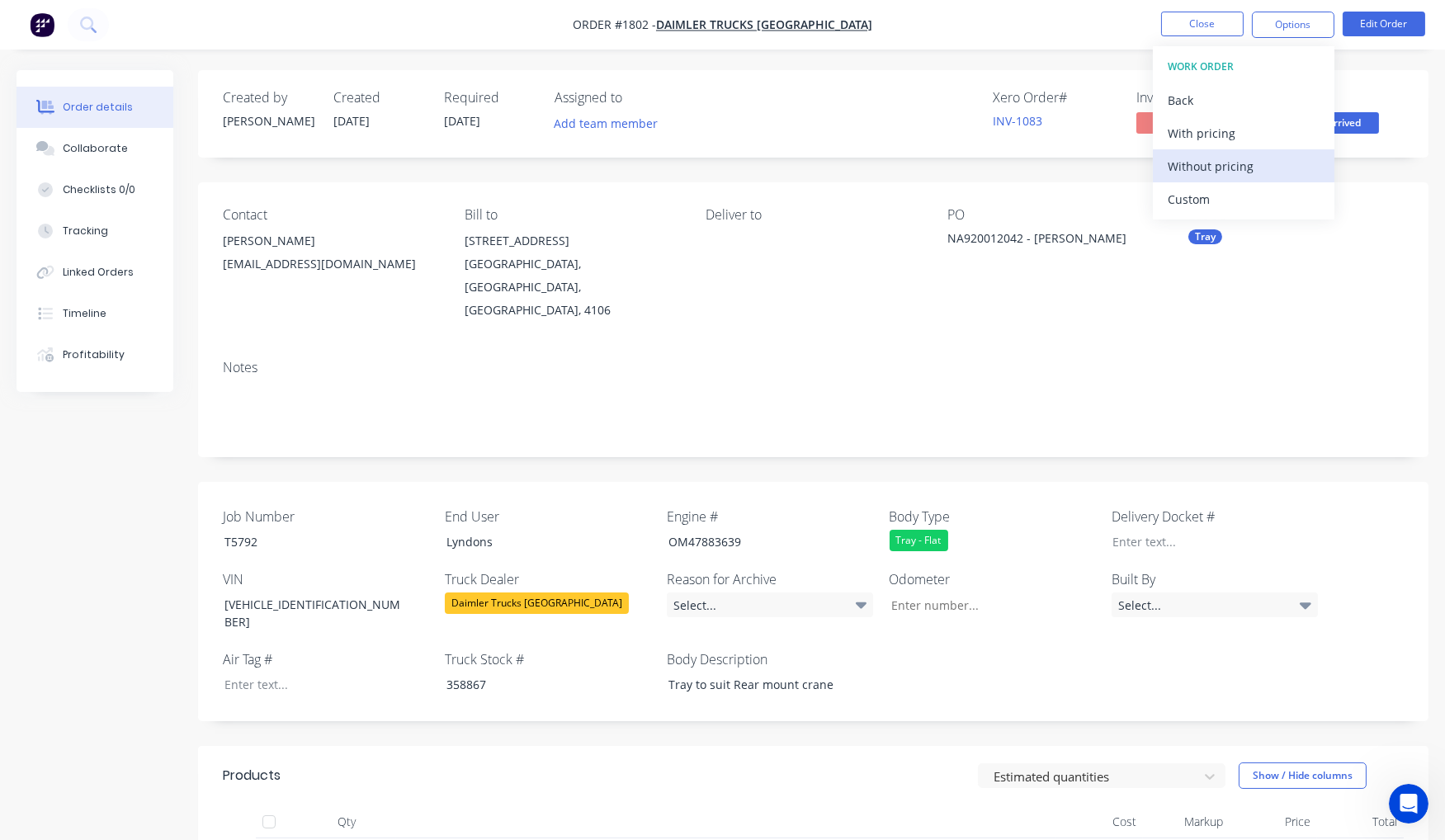
click at [1213, 161] on div "Without pricing" at bounding box center [1244, 165] width 151 height 24
click at [249, 673] on div at bounding box center [314, 684] width 206 height 24
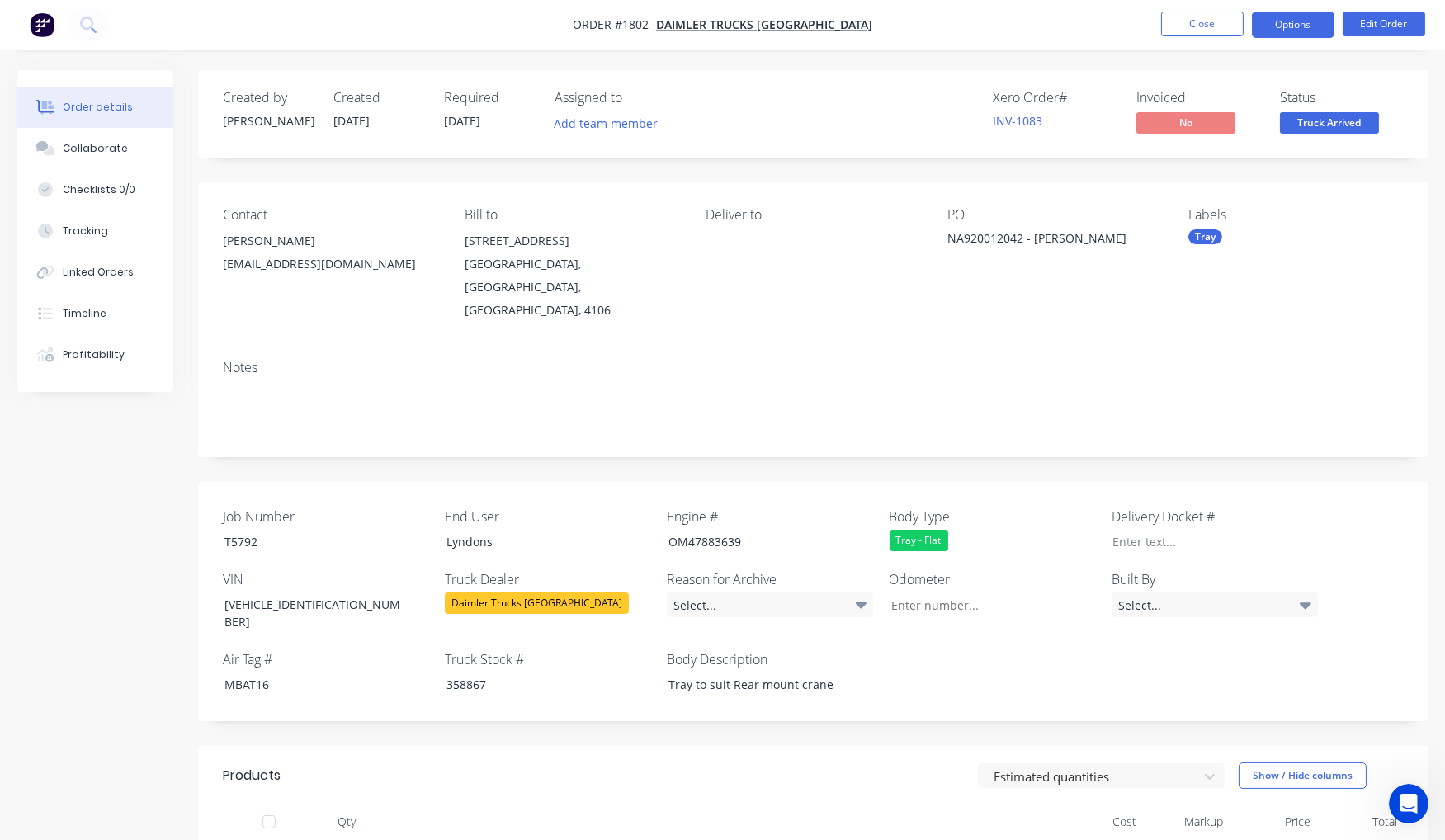
click at [1305, 21] on button "Options" at bounding box center [1293, 24] width 83 height 26
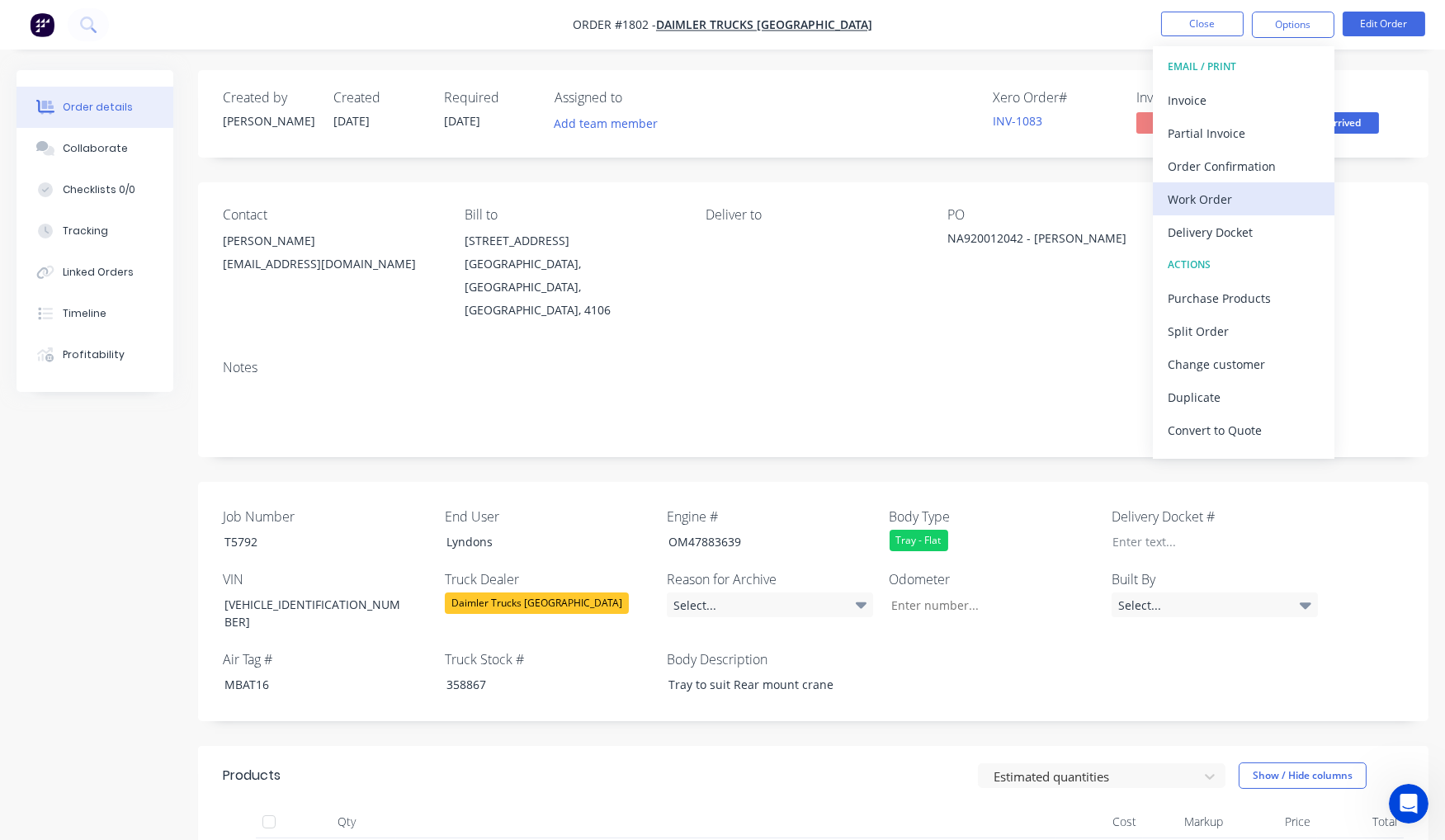
click at [1228, 194] on div "Work Order" at bounding box center [1244, 198] width 151 height 24
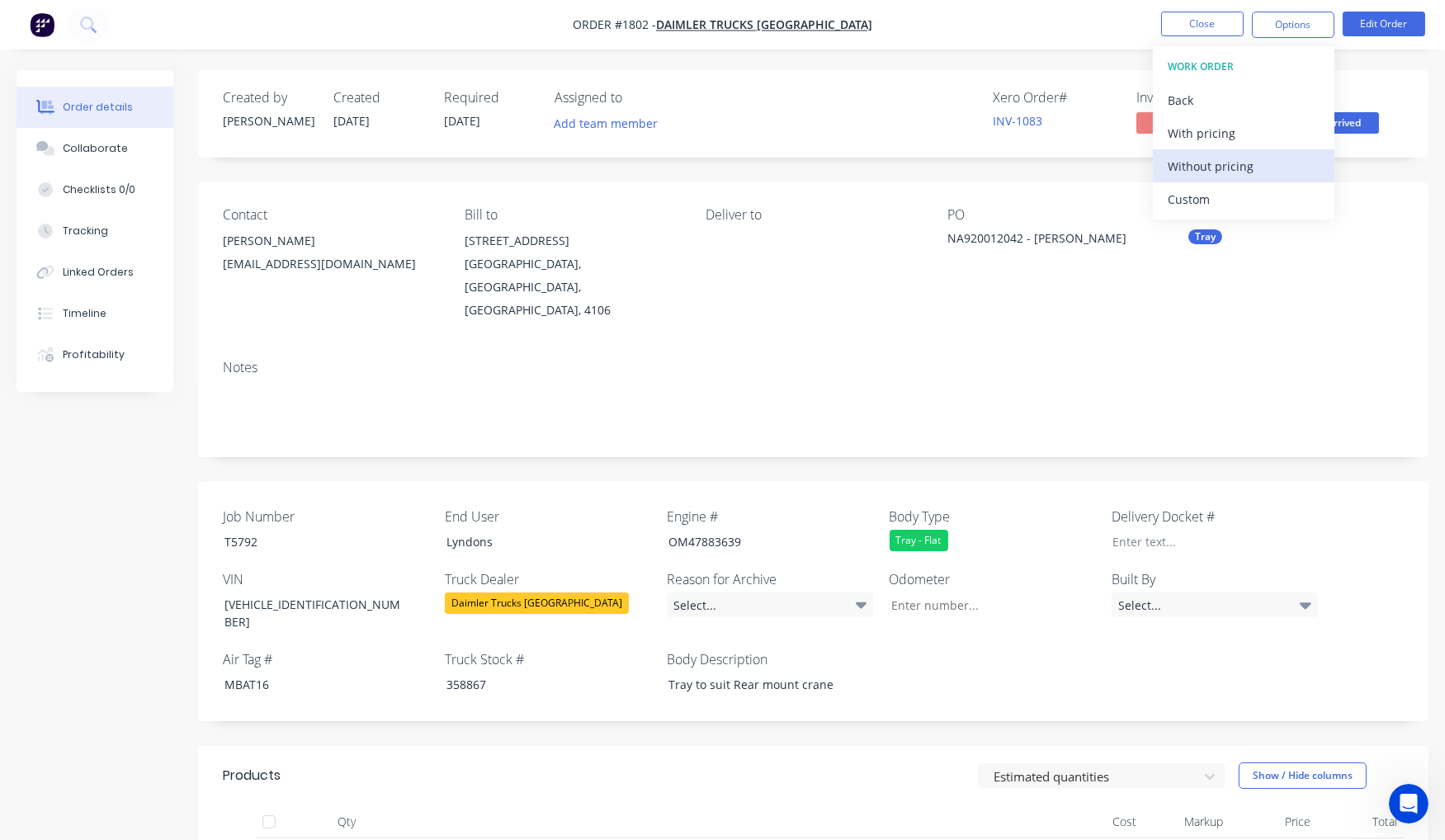
click at [1214, 165] on div "Without pricing" at bounding box center [1244, 165] width 151 height 24
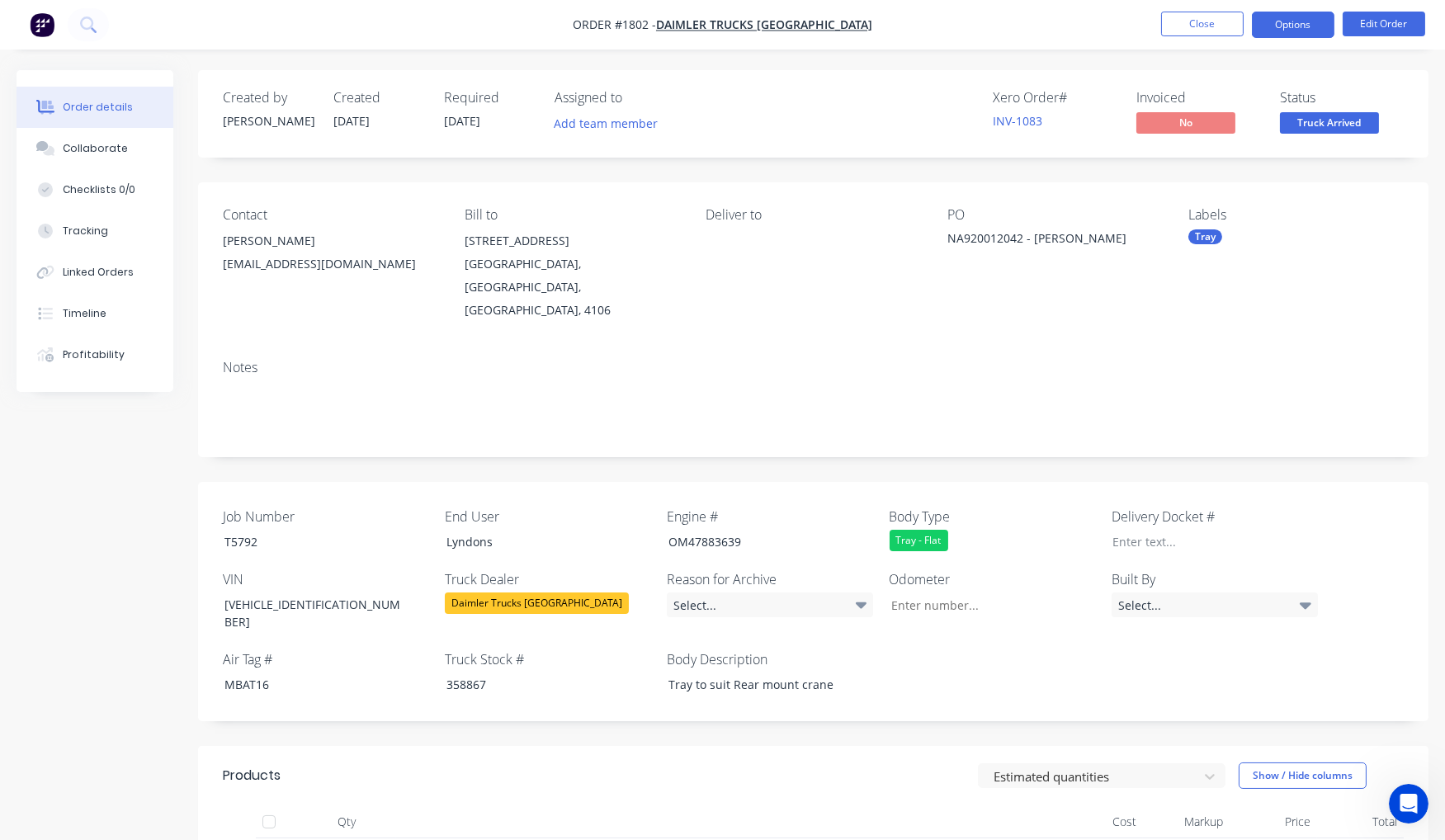
click at [1281, 28] on button "Options" at bounding box center [1293, 24] width 83 height 26
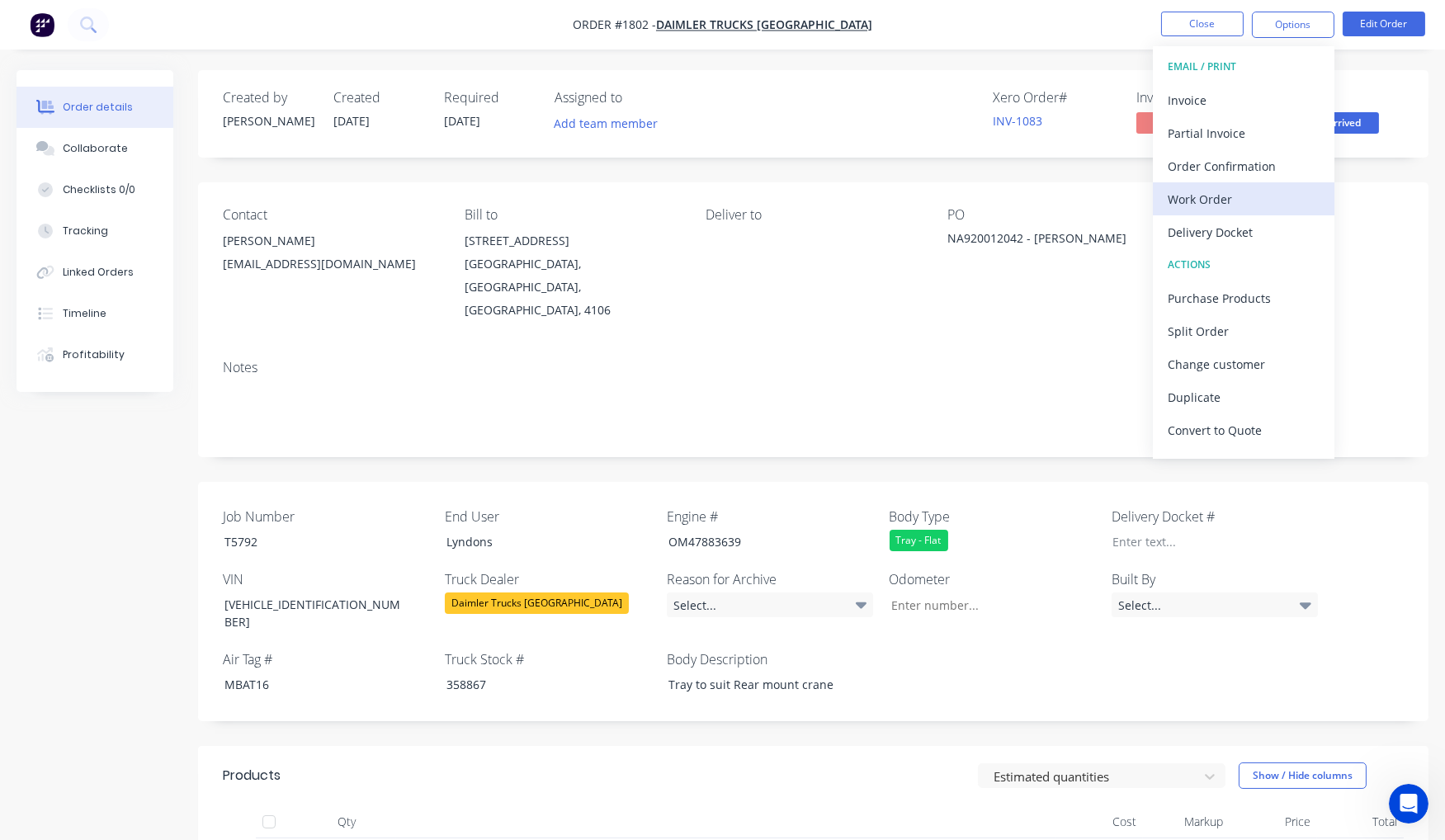
click at [1205, 197] on div "Work Order" at bounding box center [1244, 198] width 151 height 24
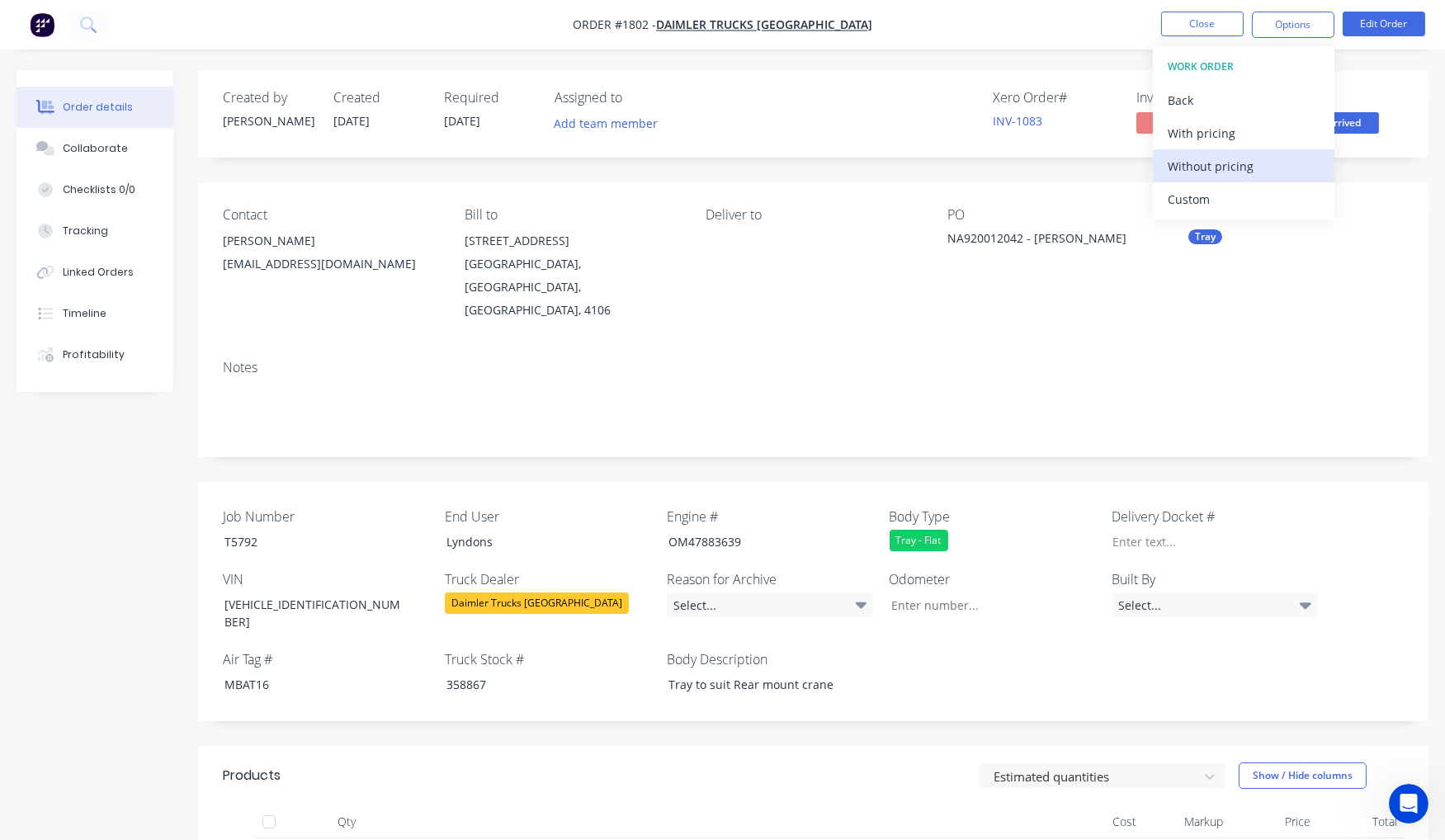
click at [1218, 166] on div "Without pricing" at bounding box center [1244, 165] width 151 height 24
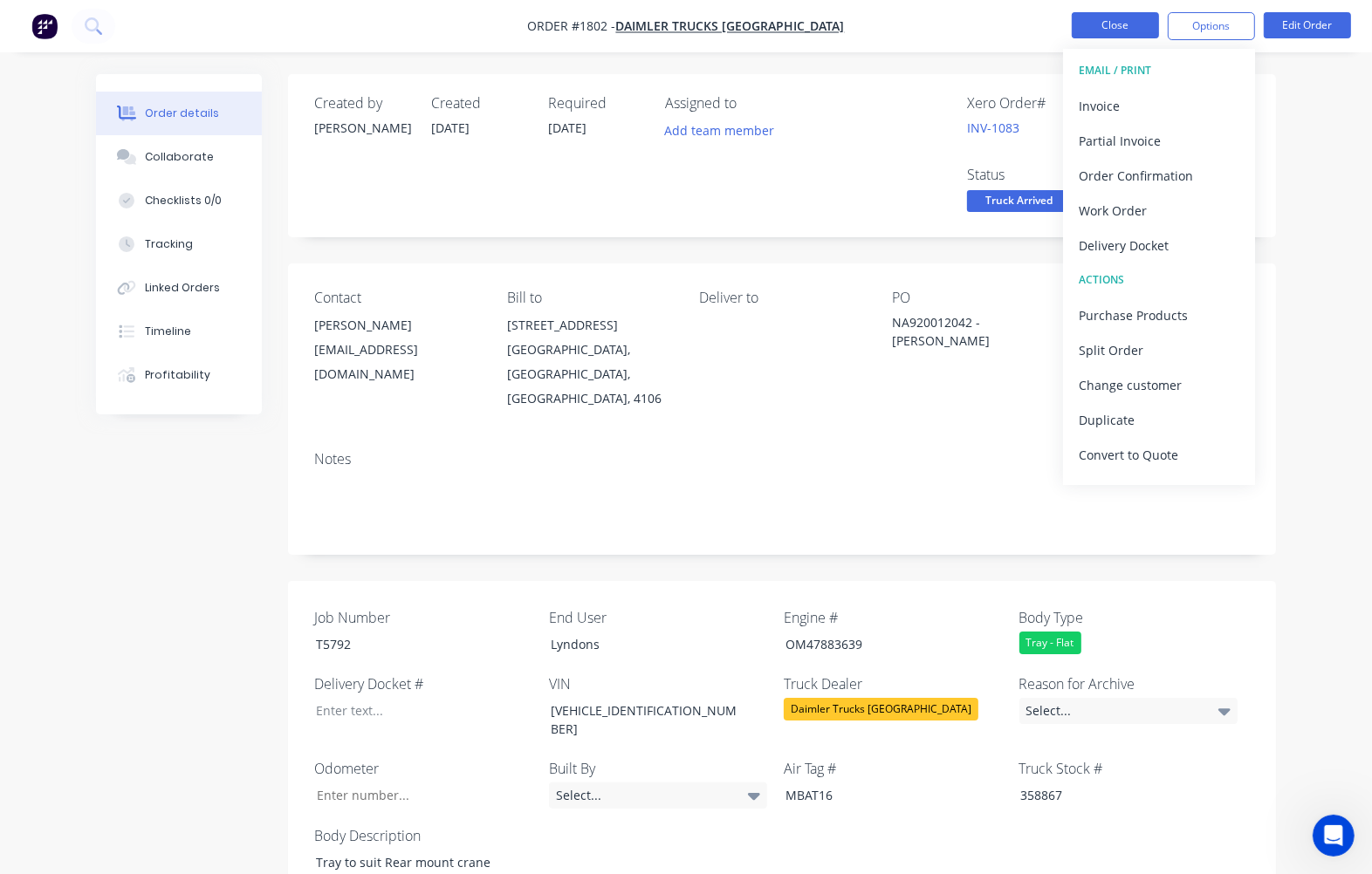
click at [1103, 31] on button "Close" at bounding box center [1114, 25] width 87 height 26
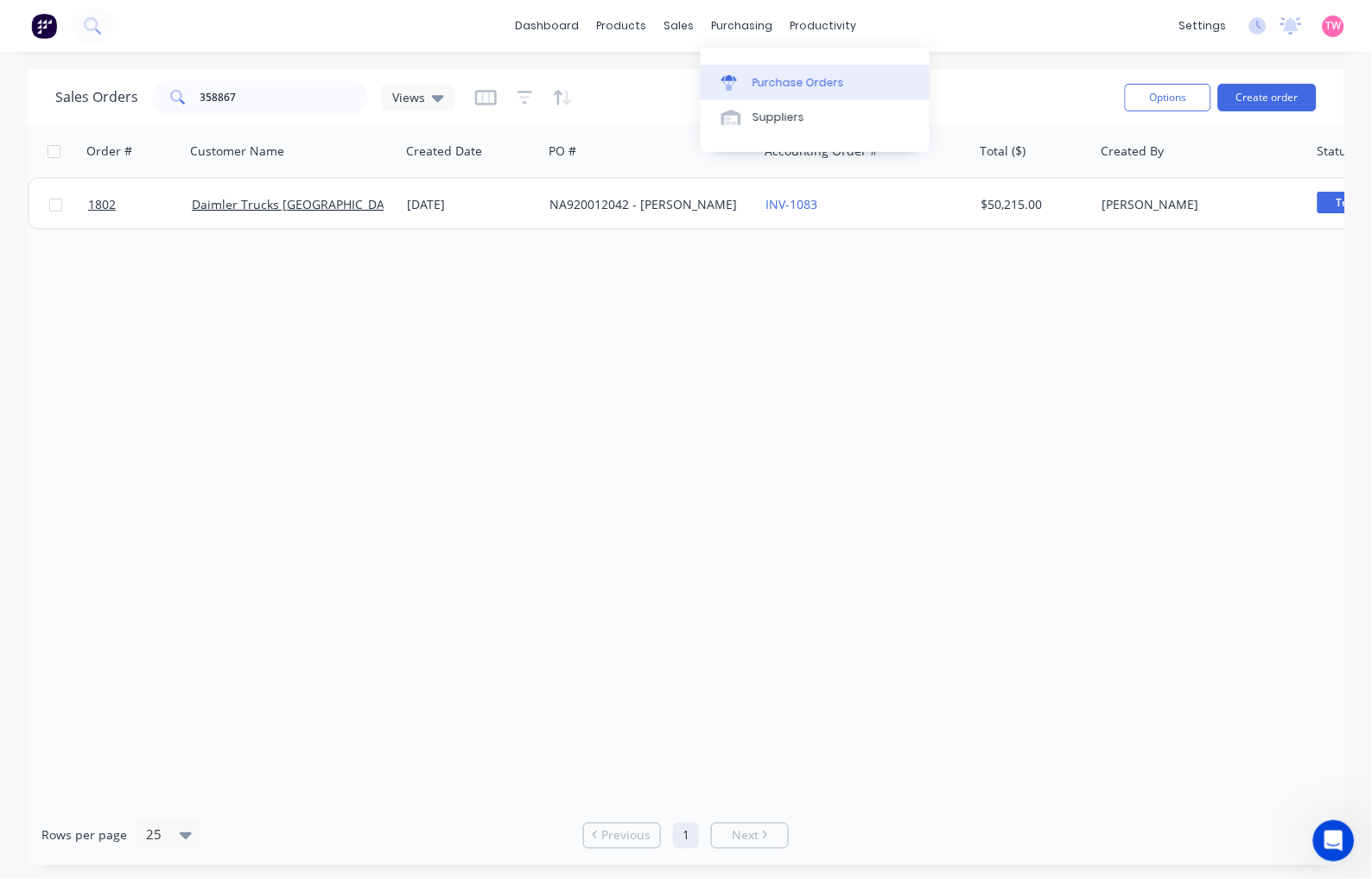
click at [831, 81] on div "Purchase Orders" at bounding box center [798, 82] width 92 height 15
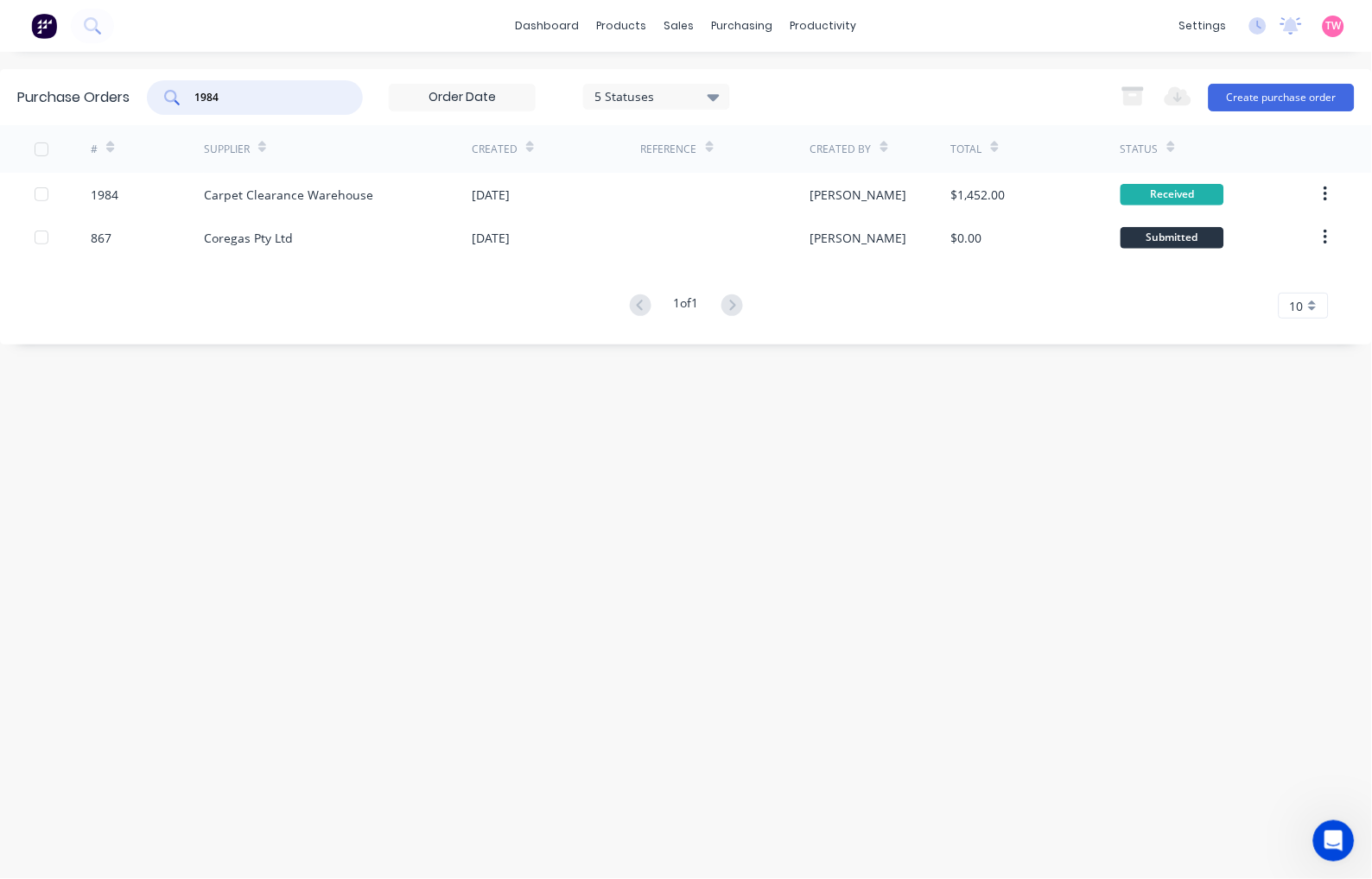
drag, startPoint x: 279, startPoint y: 93, endPoint x: 144, endPoint y: 93, distance: 135.0
click at [144, 93] on div "Purchase Orders 1984 5 Statuses 5 Statuses Export to Excel (XLSX) Create purcha…" at bounding box center [686, 97] width 1372 height 56
paste input "2025"
type input "2025"
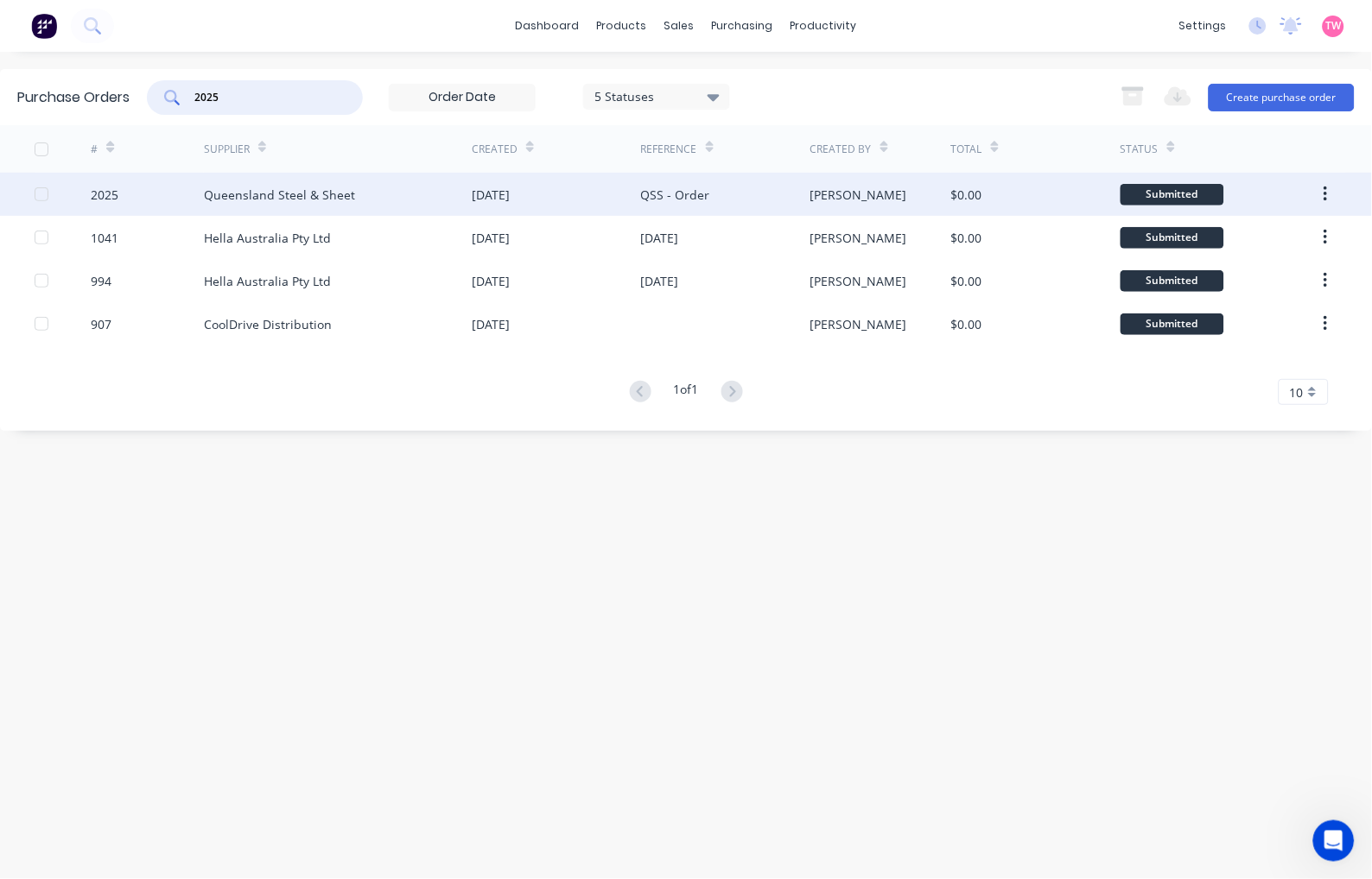
click at [137, 196] on div "2025" at bounding box center [148, 194] width 113 height 43
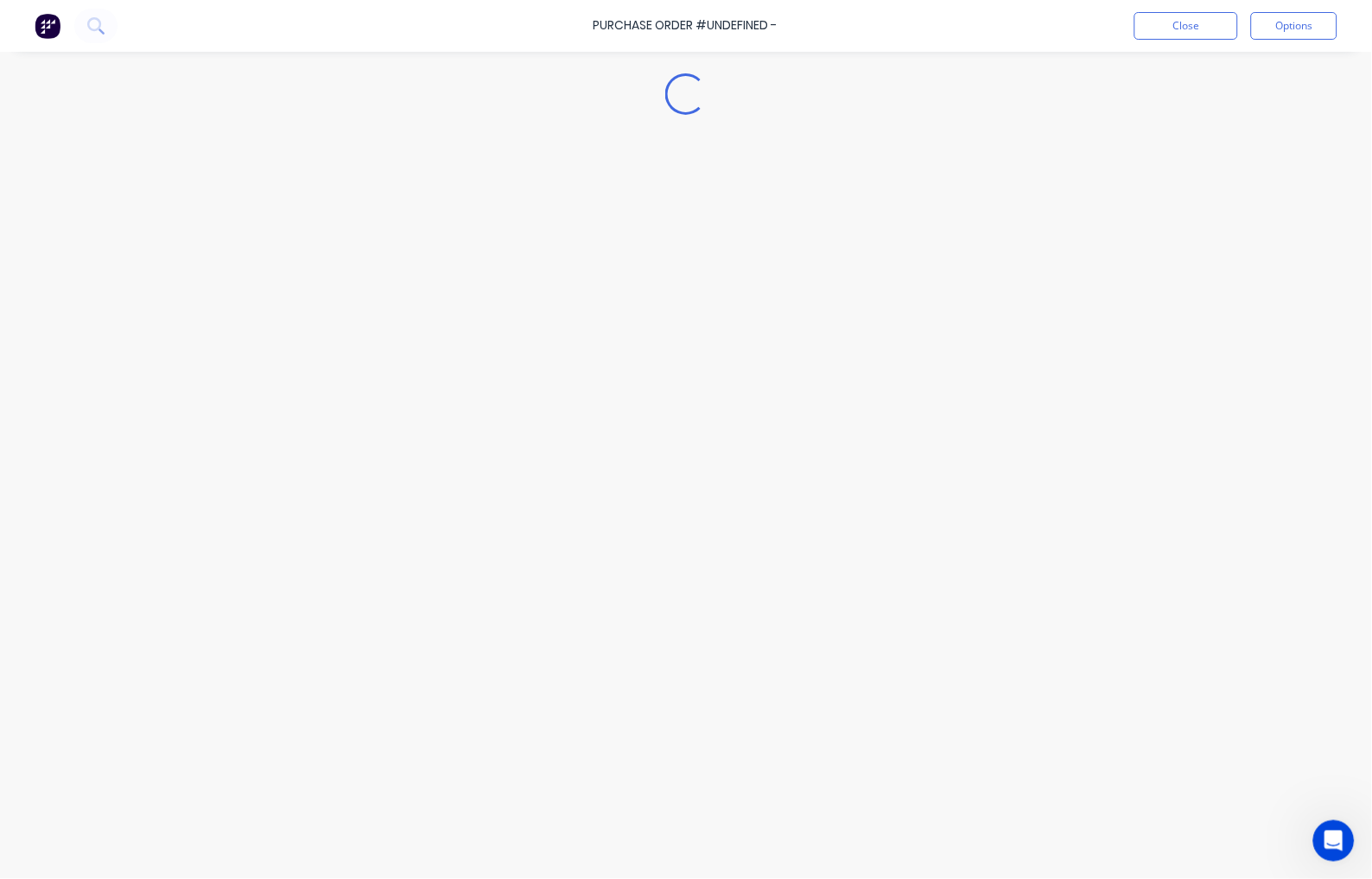
type textarea "x"
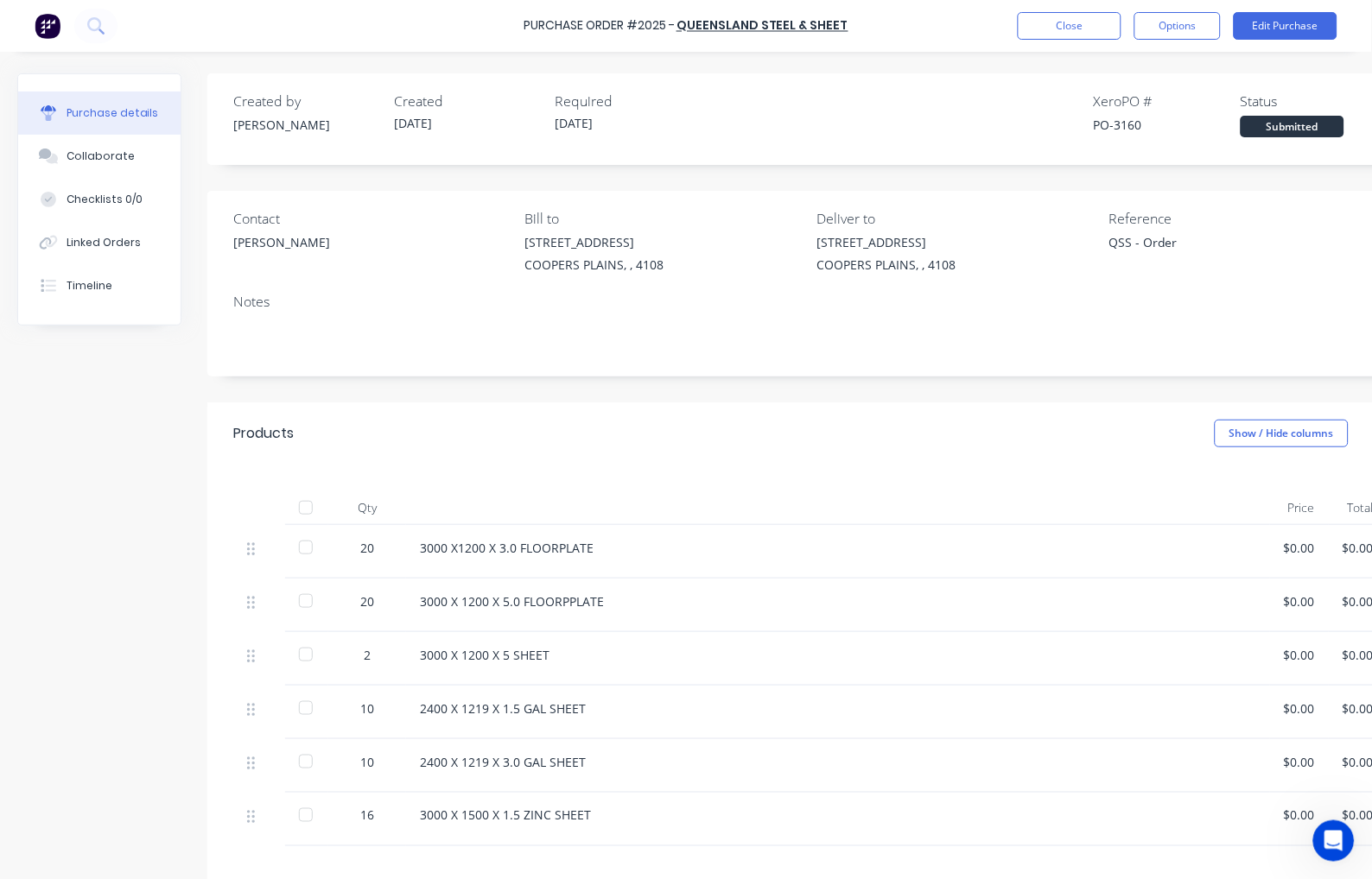
click at [1121, 118] on div "PO-3160" at bounding box center [1166, 125] width 147 height 18
copy div "3160"
click at [1099, 23] on button "Close" at bounding box center [1070, 26] width 104 height 27
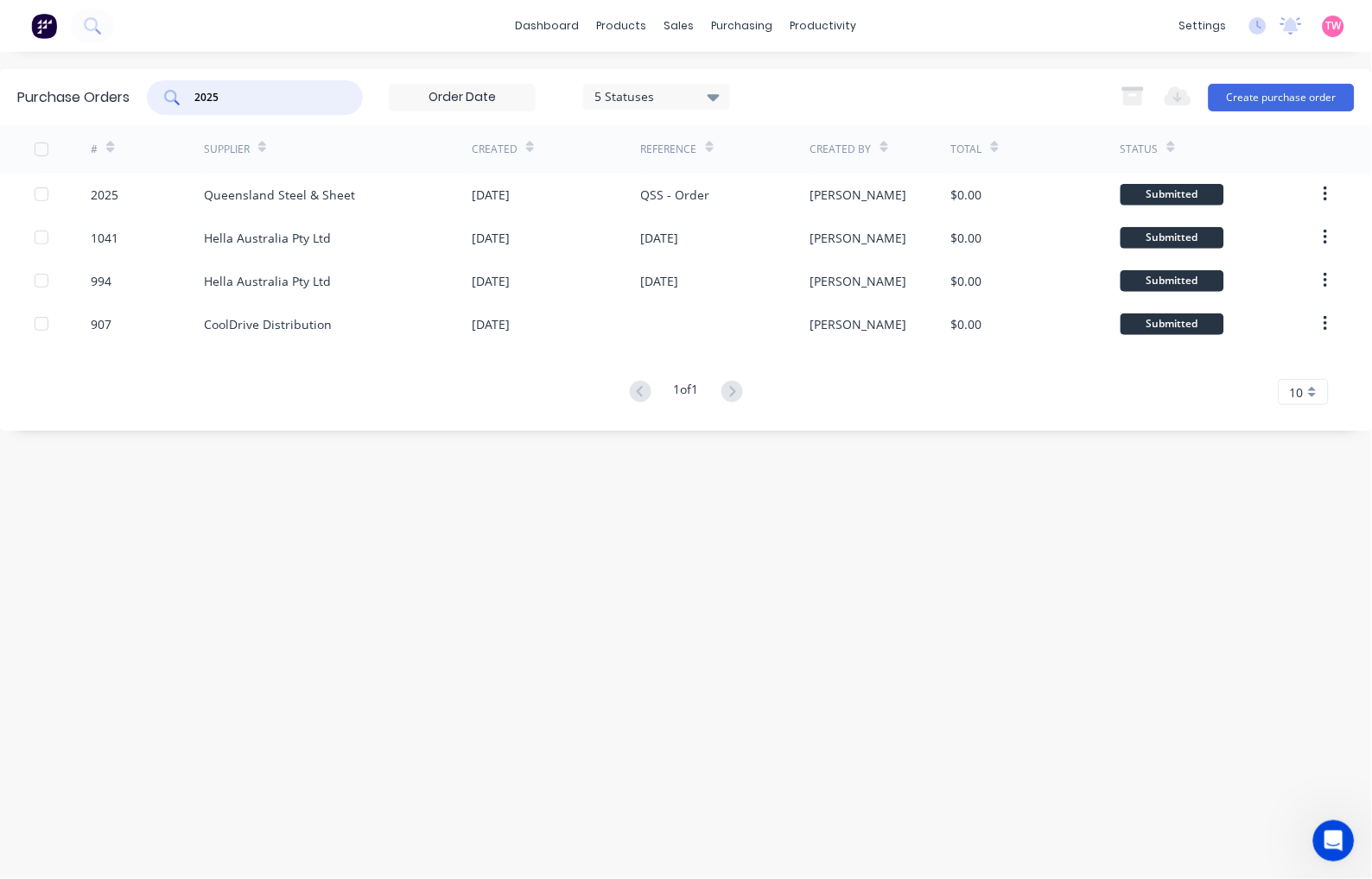
drag, startPoint x: 320, startPoint y: 97, endPoint x: 58, endPoint y: 96, distance: 262.0
click at [58, 96] on div "Purchase Orders 2025 5 Statuses 5 Statuses Export to Excel (XLSX) Create purcha…" at bounding box center [686, 97] width 1372 height 56
paste input "8"
type input "2028"
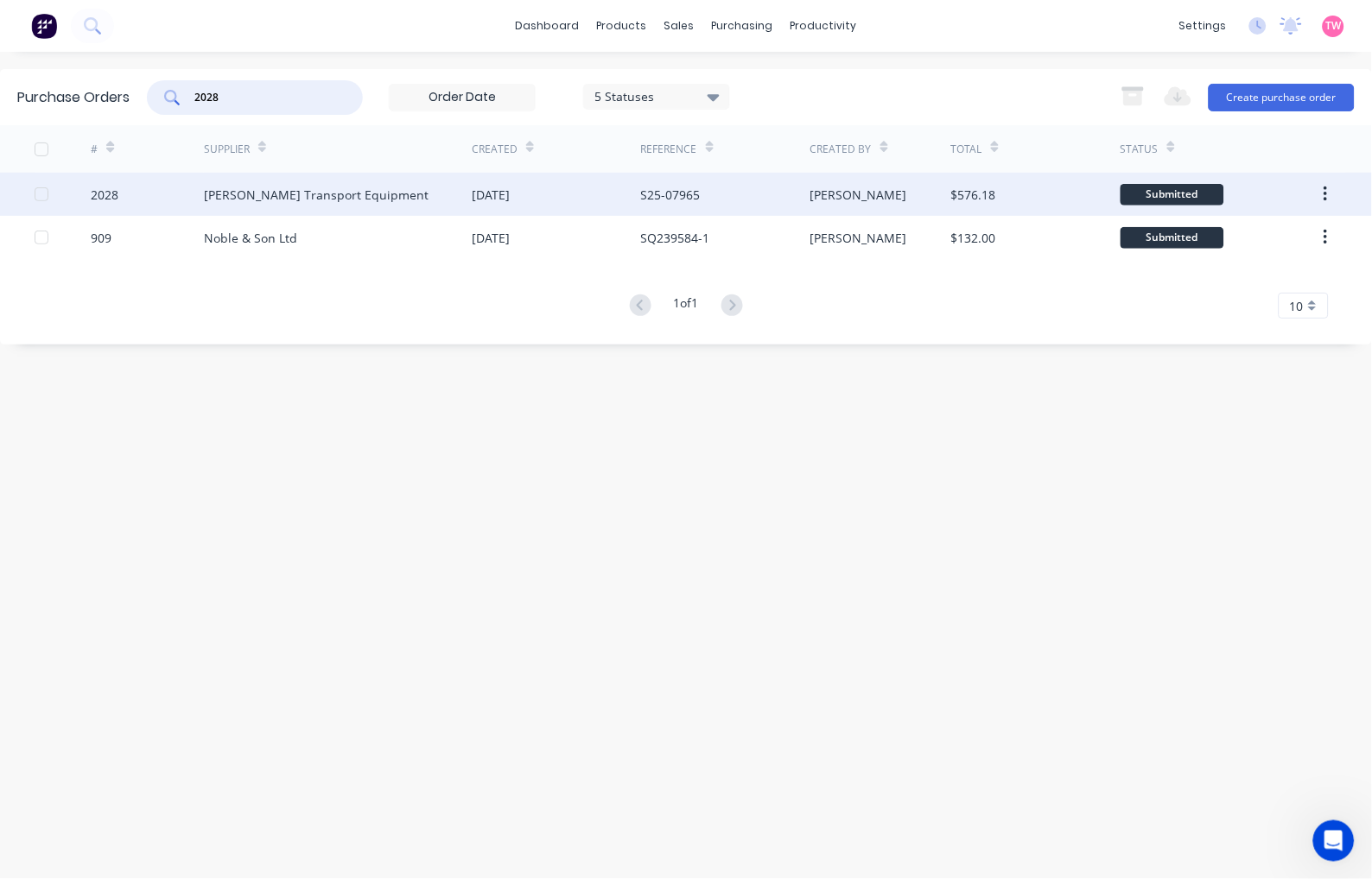
click at [108, 184] on div "2028" at bounding box center [148, 194] width 113 height 43
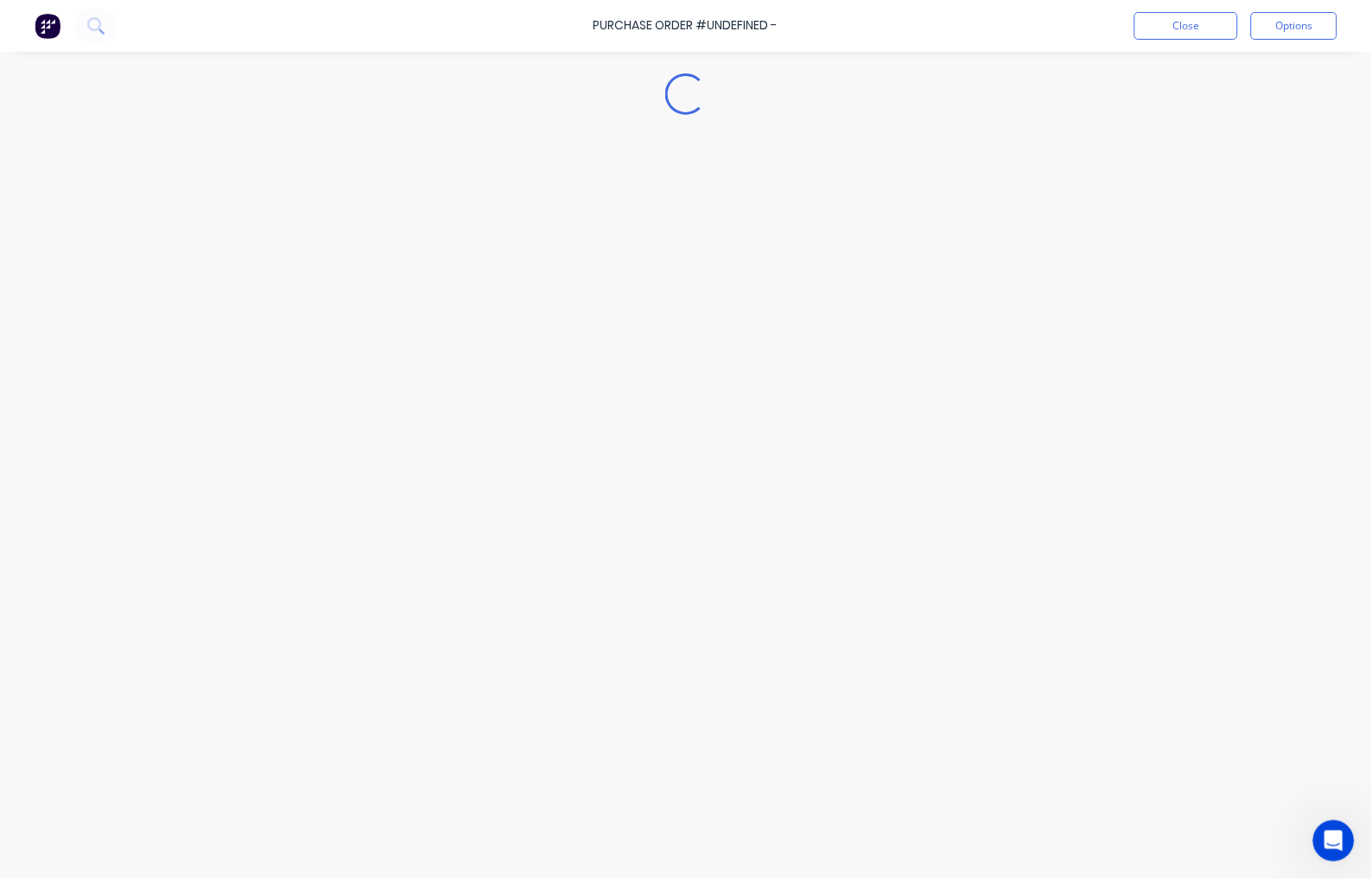
type textarea "x"
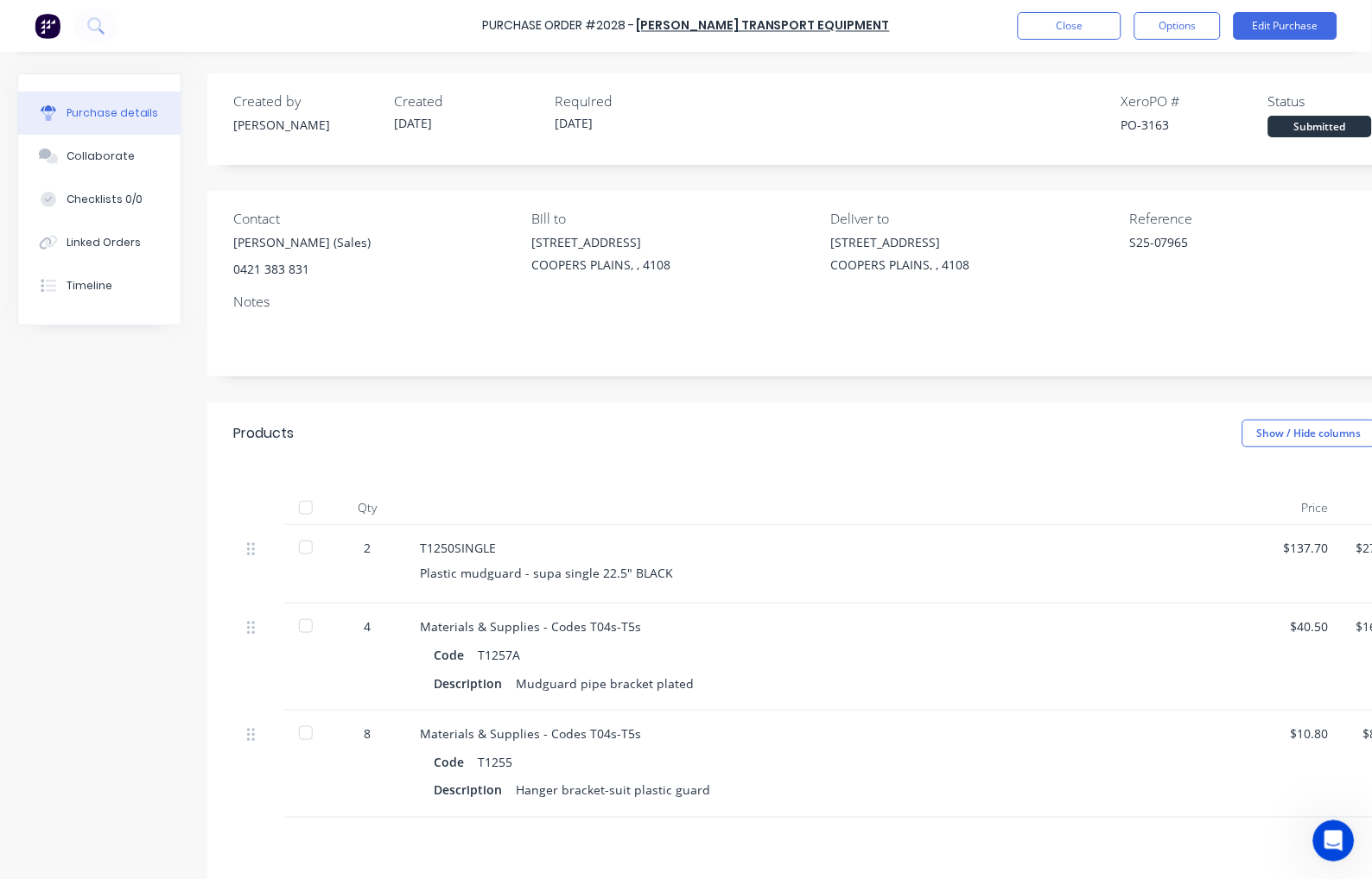
click at [1147, 121] on div "PO-3163" at bounding box center [1194, 125] width 147 height 18
copy div "3163"
